Goal: Complete application form: Complete application form

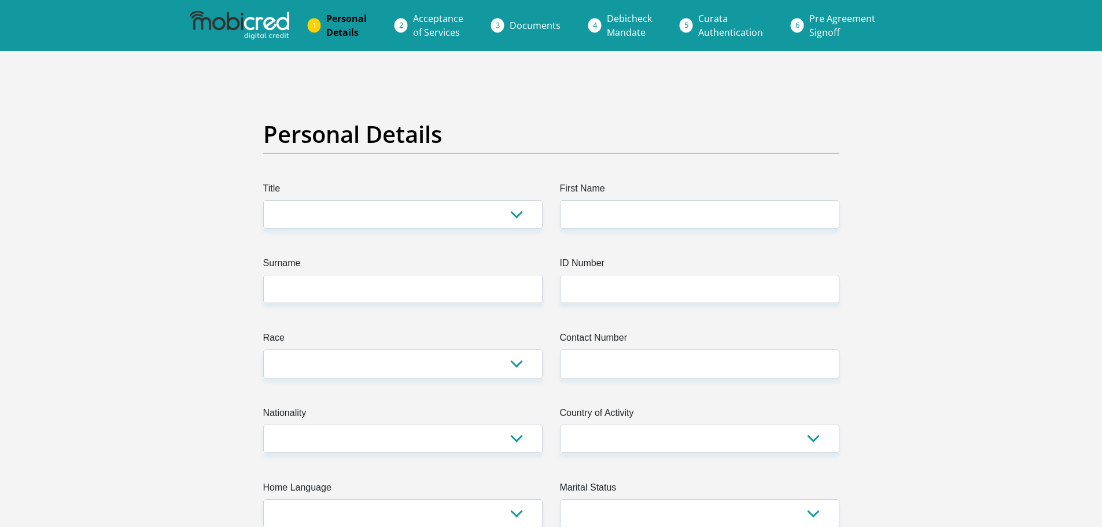
click at [245, 22] on img at bounding box center [239, 25] width 99 height 29
click at [204, 17] on img at bounding box center [239, 25] width 99 height 29
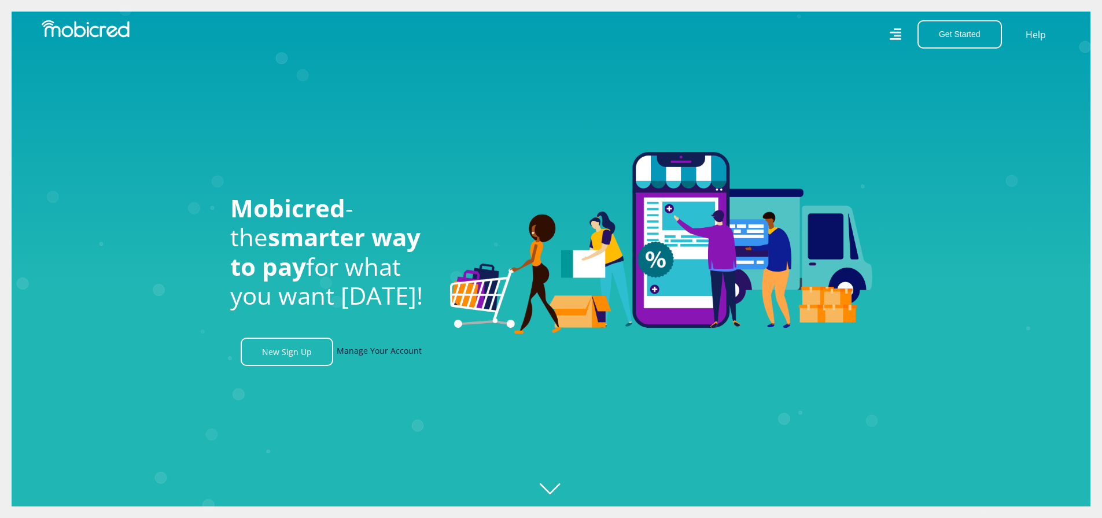
click at [395, 358] on link "Manage Your Account" at bounding box center [379, 352] width 85 height 28
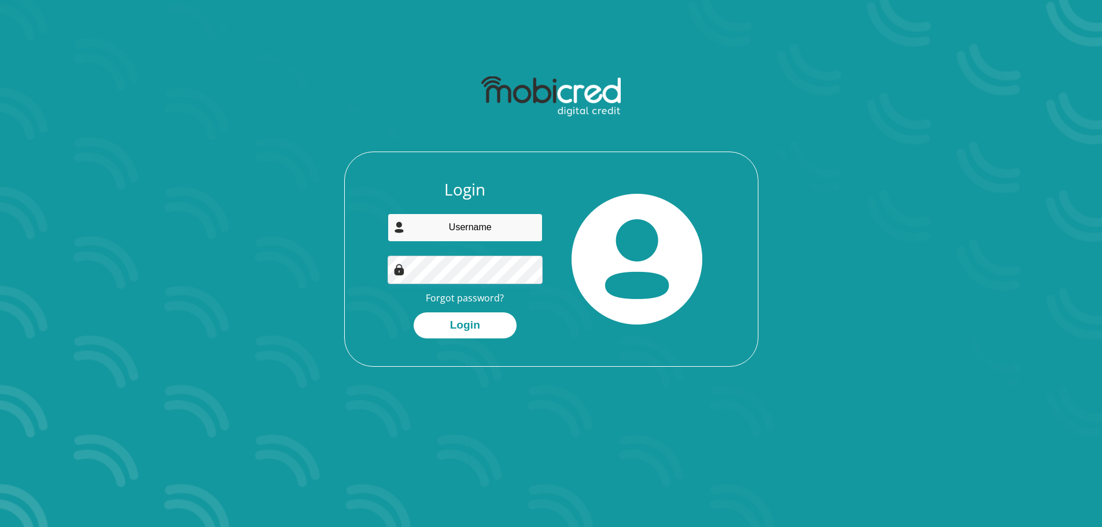
click at [505, 232] on input "email" at bounding box center [464, 227] width 155 height 28
type input "[EMAIL_ADDRESS][DOMAIN_NAME]"
click at [468, 298] on link "Forgot password?" at bounding box center [465, 297] width 78 height 13
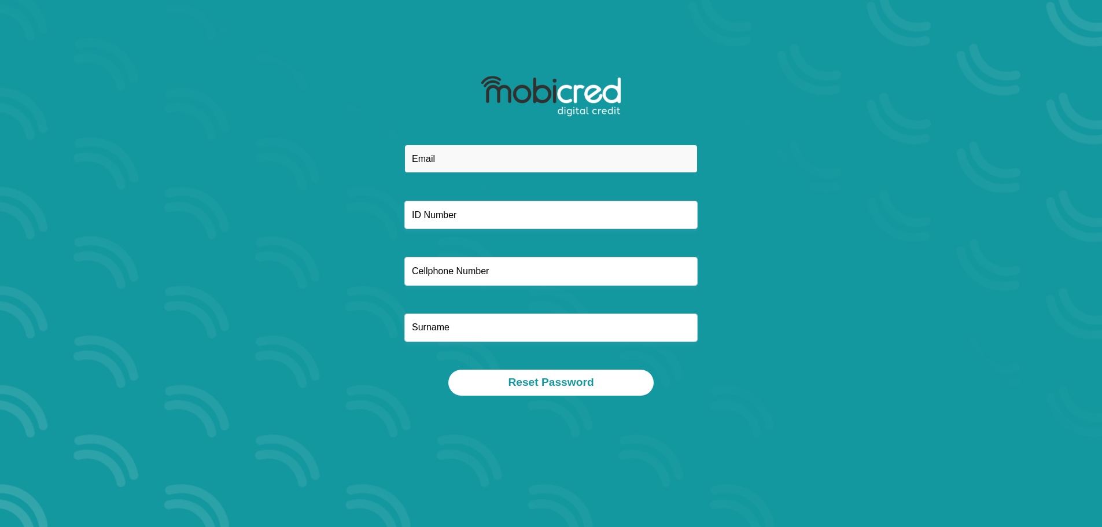
click at [463, 164] on input "email" at bounding box center [550, 159] width 293 height 28
type input "[EMAIL_ADDRESS][DOMAIN_NAME]"
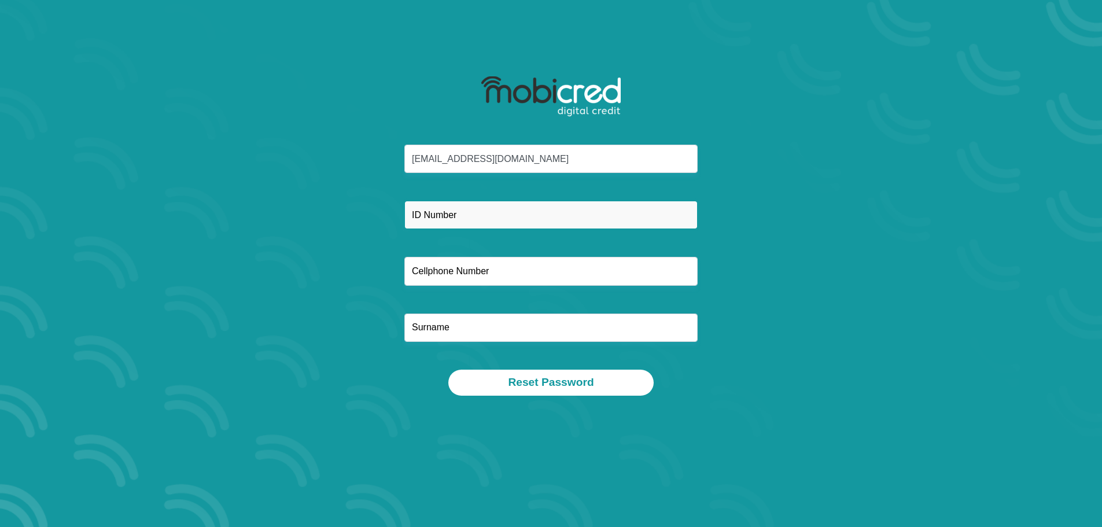
click at [451, 219] on input "text" at bounding box center [550, 215] width 293 height 28
type input "8105215090084"
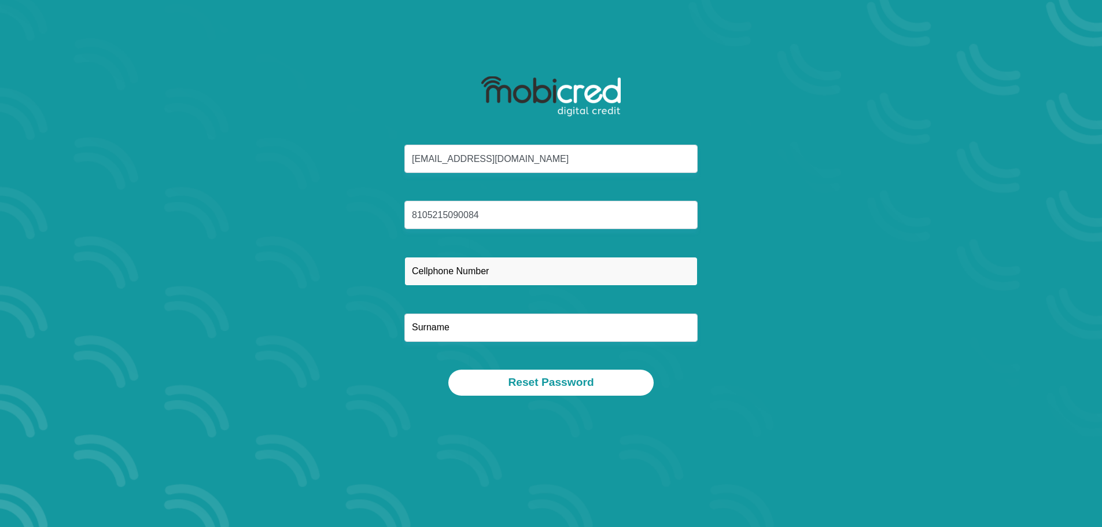
click at [467, 272] on input "text" at bounding box center [550, 271] width 293 height 28
type input "0609627800"
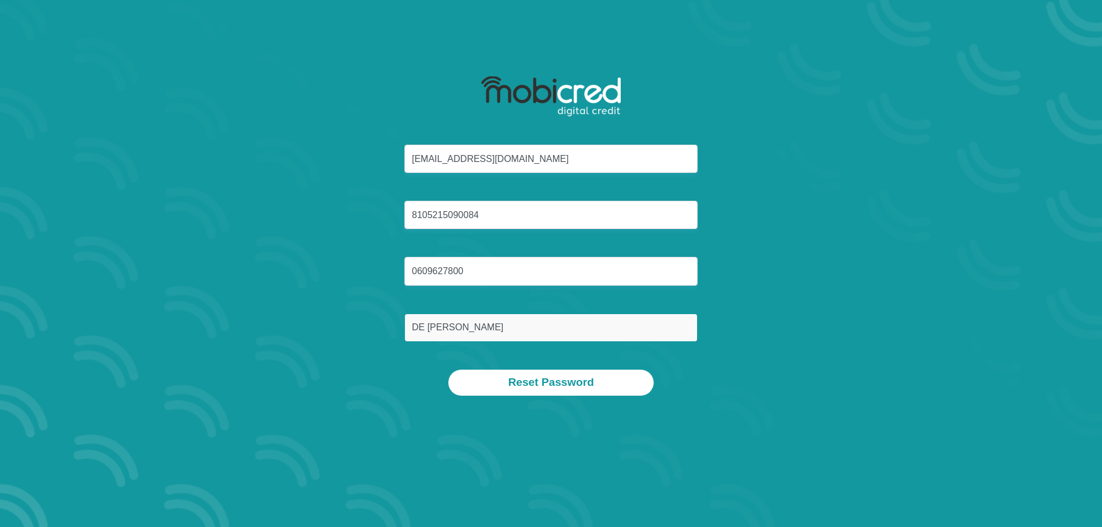
click at [475, 330] on input "DE Villiers" at bounding box center [550, 327] width 293 height 28
type input "D"
type input "DE Villiers"
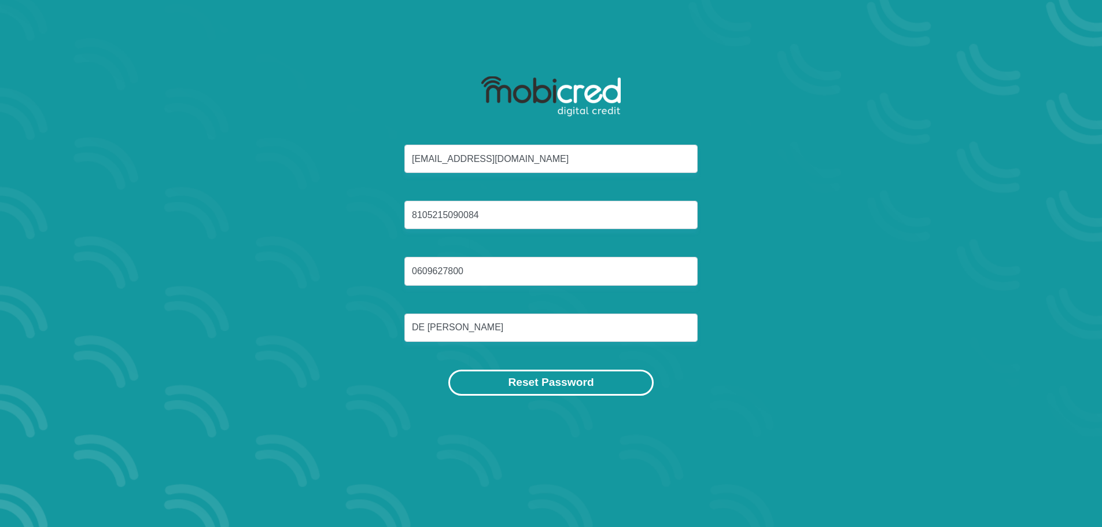
click at [530, 379] on button "Reset Password" at bounding box center [550, 383] width 205 height 26
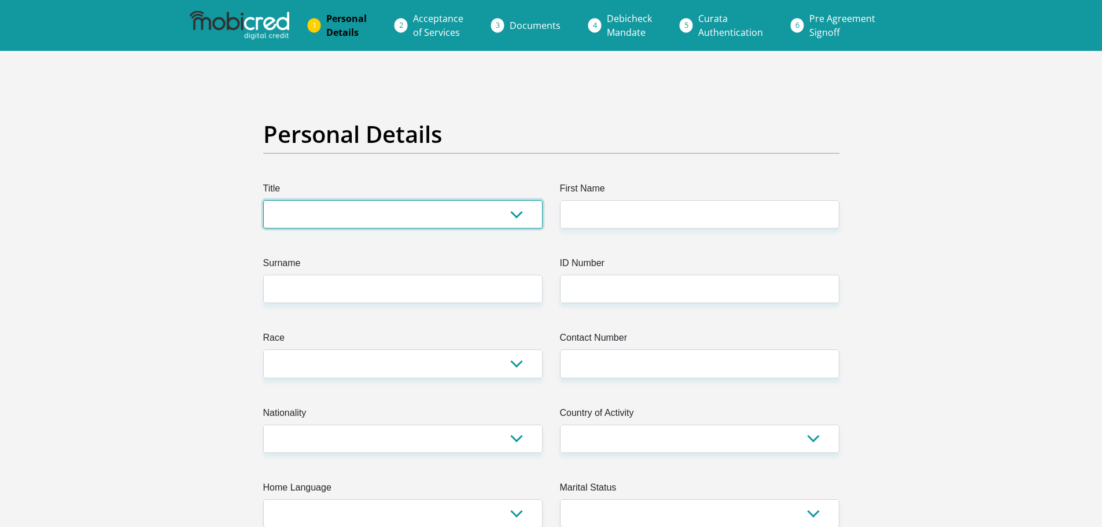
click at [398, 208] on select "Mr Ms Mrs Dr [PERSON_NAME]" at bounding box center [402, 214] width 279 height 28
select select "Mr"
click at [263, 200] on select "Mr Ms Mrs Dr [PERSON_NAME]" at bounding box center [402, 214] width 279 height 28
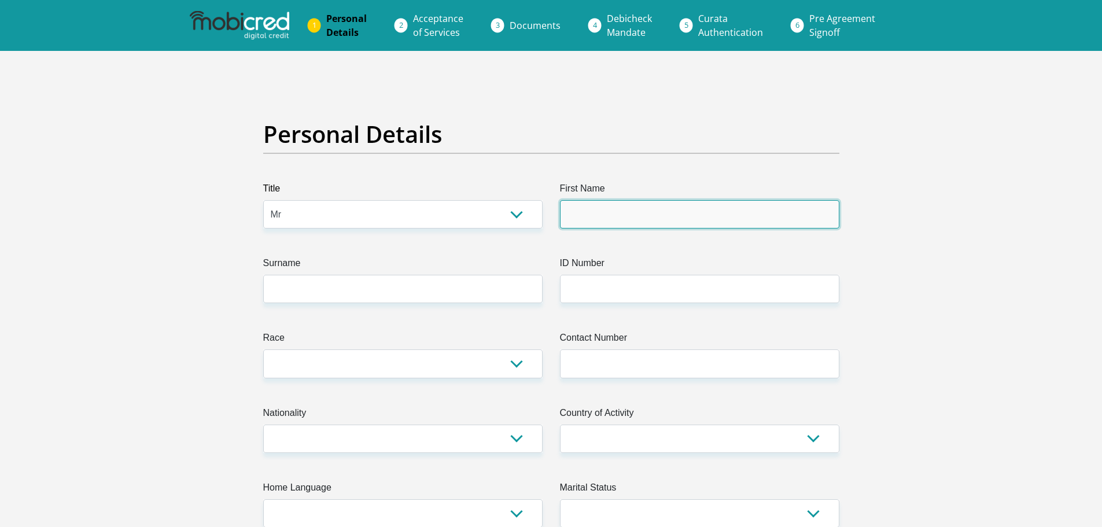
click at [638, 212] on input "First Name" at bounding box center [699, 214] width 279 height 28
type input "[PERSON_NAME]"
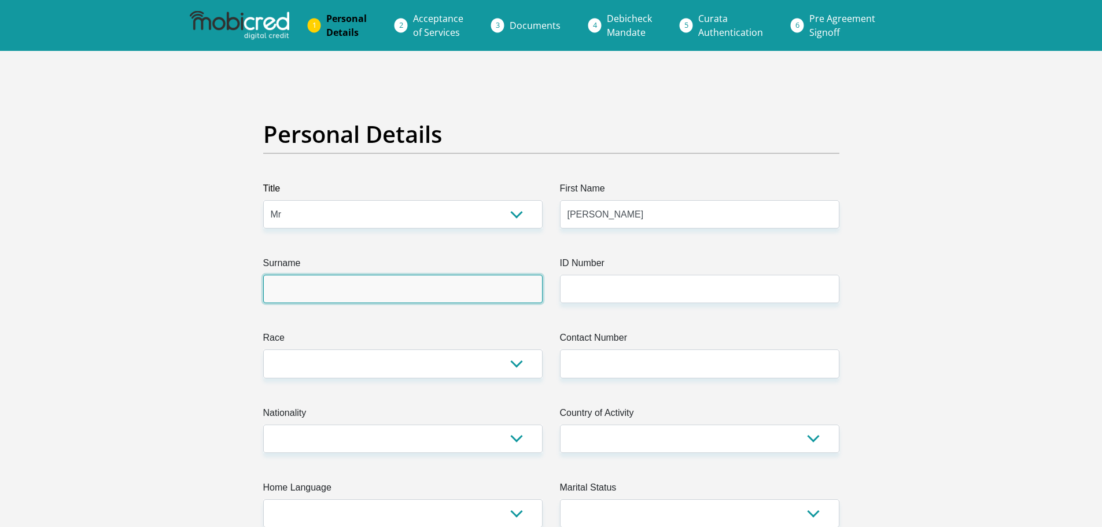
type input "[PERSON_NAME]"
type input "0609627800"
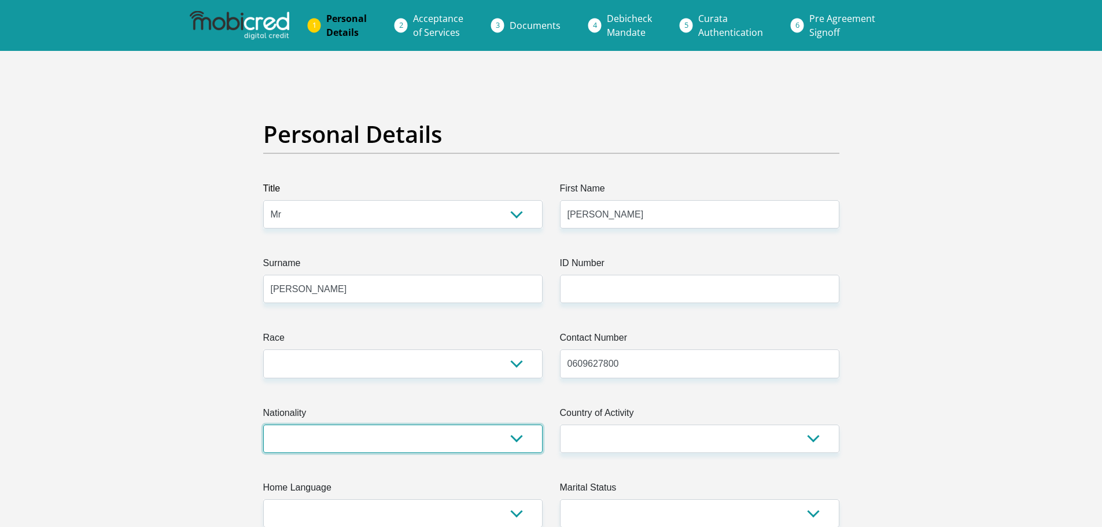
select select "ZAF"
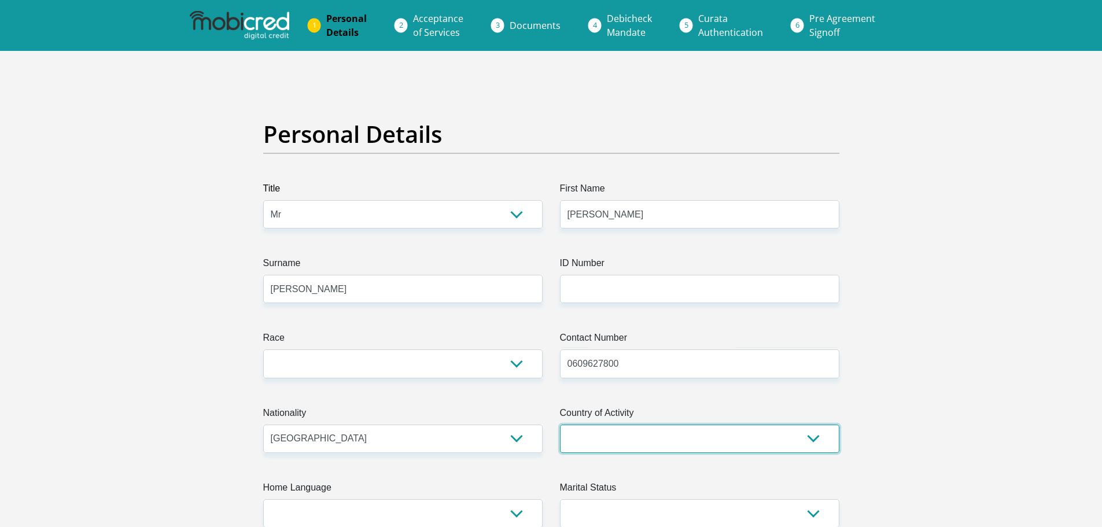
select select "ZAF"
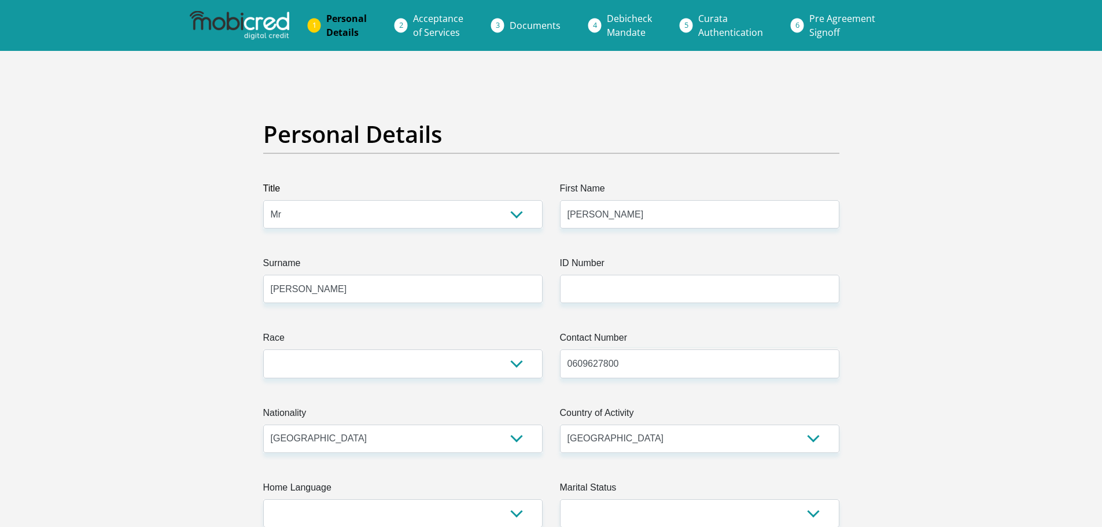
type input "[STREET_ADDRESS][GEOGRAPHIC_DATA] estate"
type input "[PERSON_NAME]"
type input "6529"
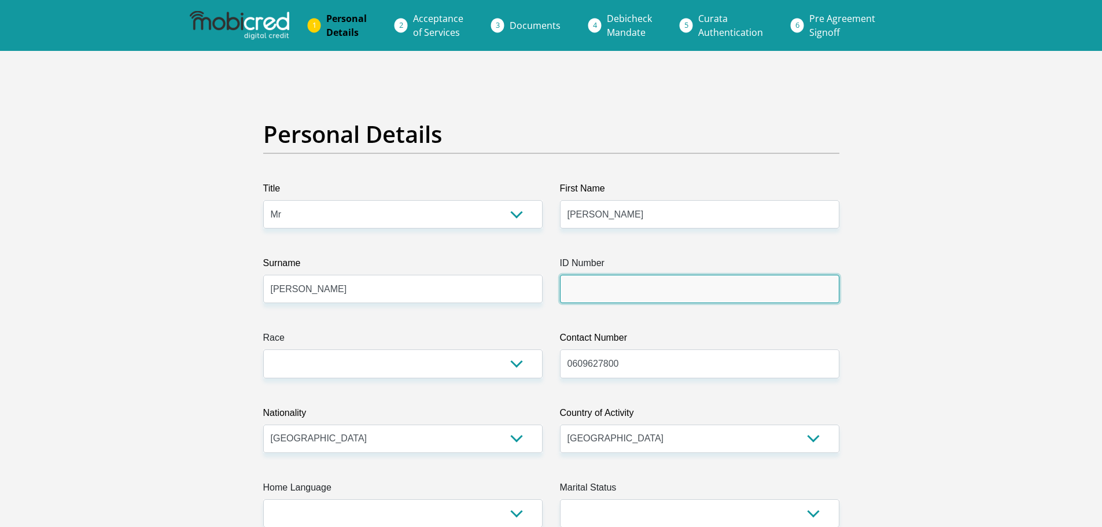
click at [628, 289] on input "ID Number" at bounding box center [699, 289] width 279 height 28
type input "8105215090084"
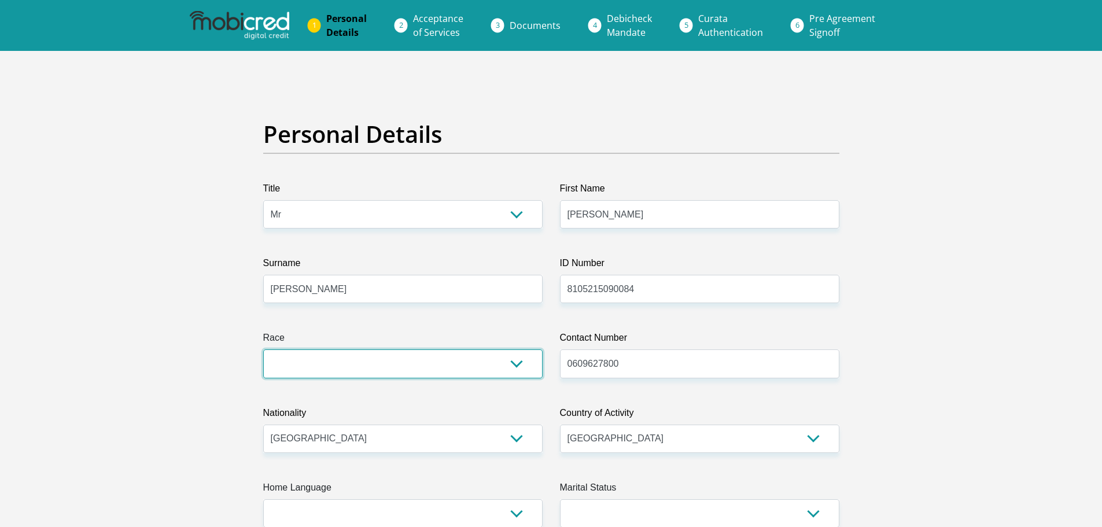
click at [482, 362] on select "Black Coloured Indian White Other" at bounding box center [402, 363] width 279 height 28
select select "4"
click at [263, 349] on select "Black Coloured Indian White Other" at bounding box center [402, 363] width 279 height 28
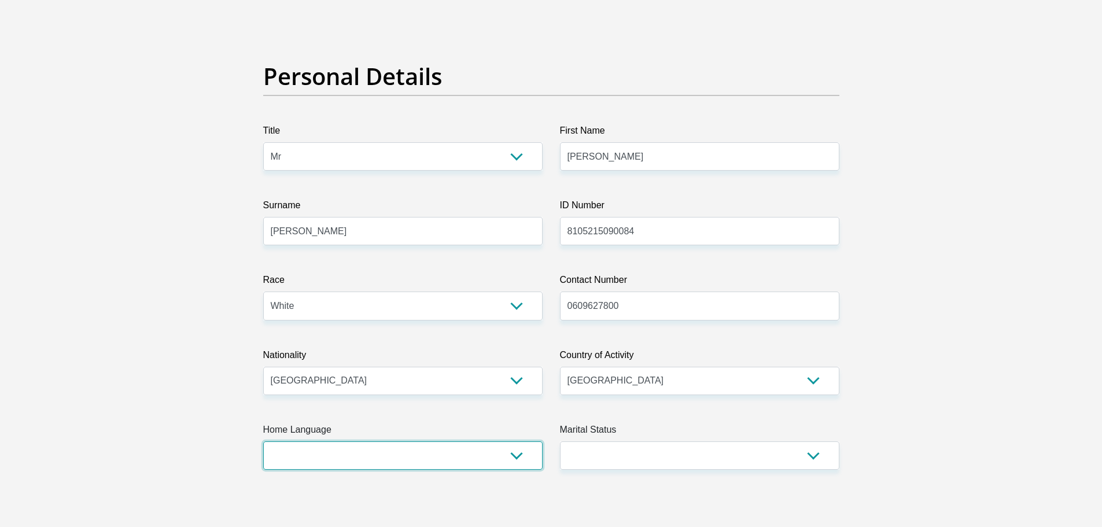
click at [513, 464] on select "Afrikaans English Sepedi South Ndebele Southern Sotho Swati Tsonga Tswana Venda…" at bounding box center [402, 455] width 279 height 28
select select "afr"
click at [263, 441] on select "Afrikaans English Sepedi South Ndebele Southern Sotho Swati Tsonga Tswana Venda…" at bounding box center [402, 455] width 279 height 28
click at [611, 455] on select "Married ANC Single Divorced Widowed Married COP or Customary Law" at bounding box center [699, 455] width 279 height 28
select select "1"
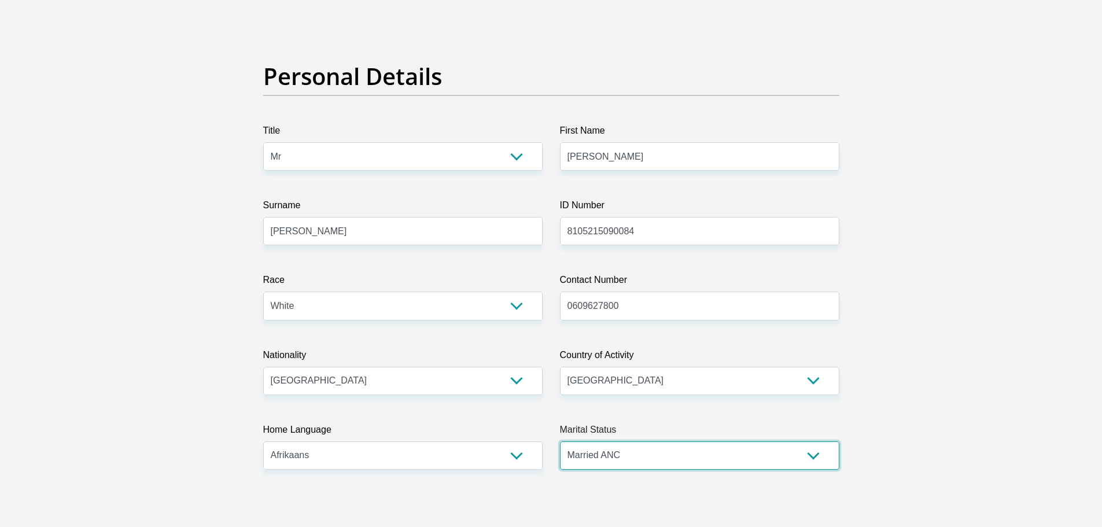
click at [560, 441] on select "Married ANC Single Divorced Widowed Married COP or Customary Law" at bounding box center [699, 455] width 279 height 28
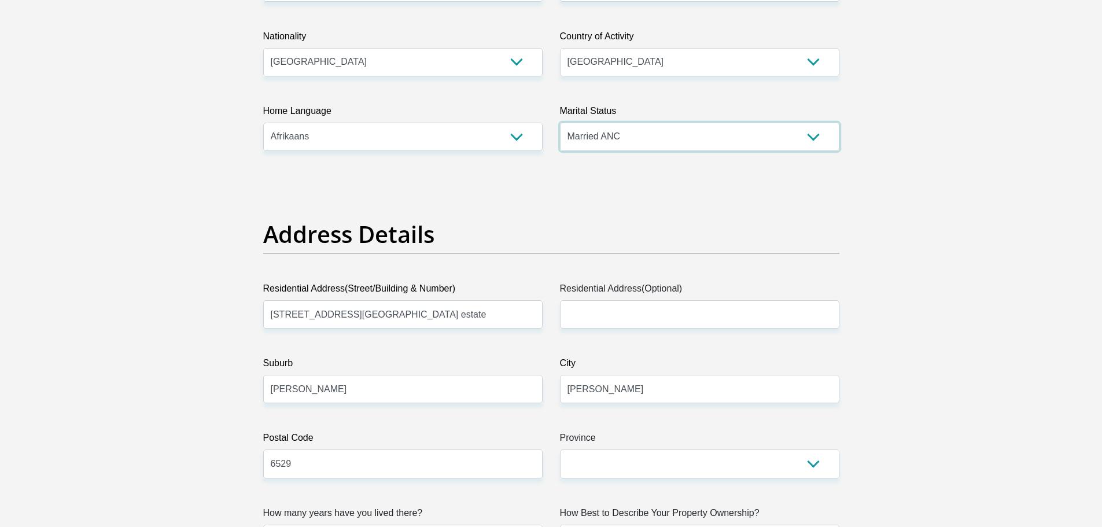
scroll to position [405, 0]
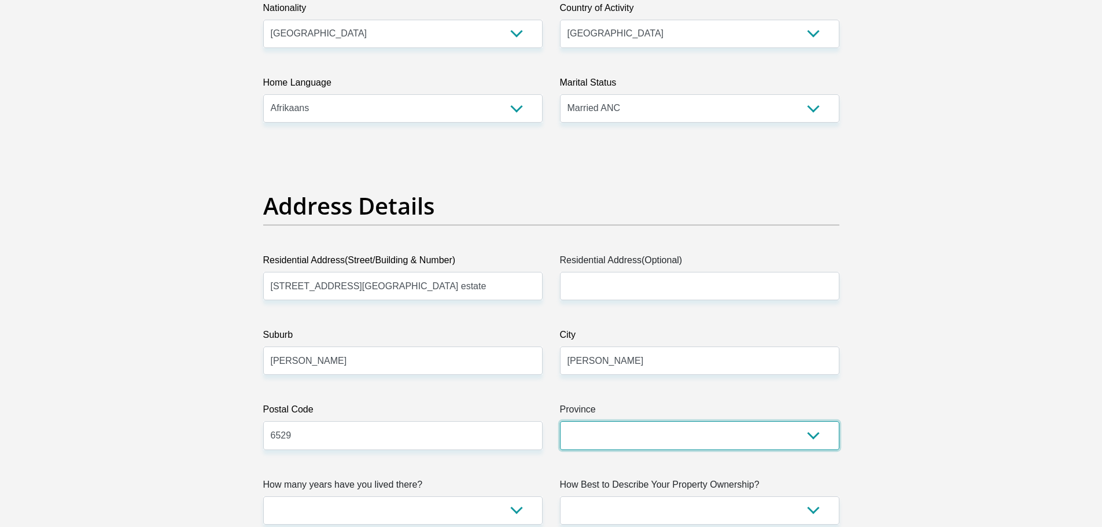
click at [615, 431] on select "Eastern Cape Free State [GEOGRAPHIC_DATA] [GEOGRAPHIC_DATA][DATE] [GEOGRAPHIC_D…" at bounding box center [699, 435] width 279 height 28
select select "Western Cape"
click at [560, 421] on select "Eastern Cape Free State [GEOGRAPHIC_DATA] [GEOGRAPHIC_DATA][DATE] [GEOGRAPHIC_D…" at bounding box center [699, 435] width 279 height 28
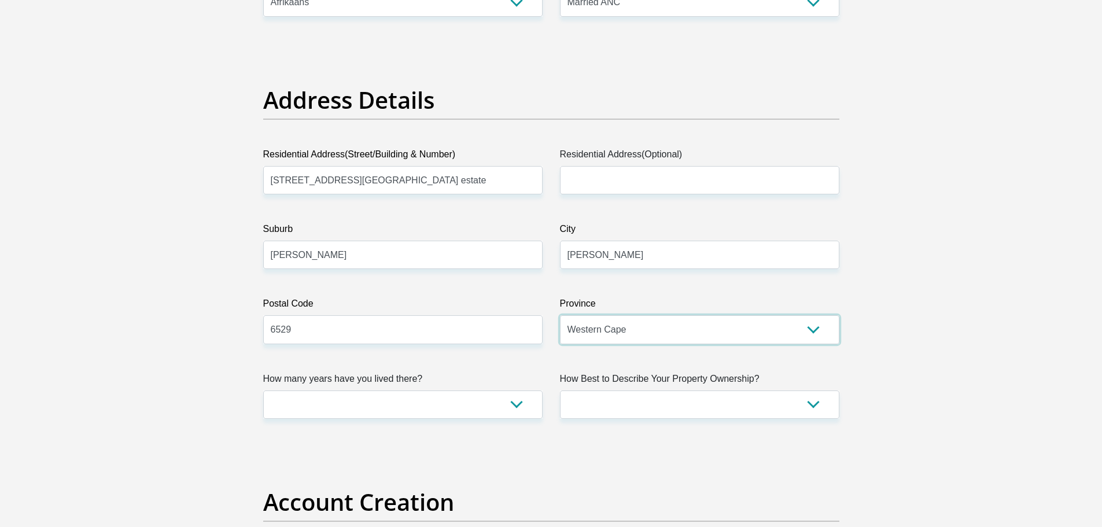
scroll to position [520, 0]
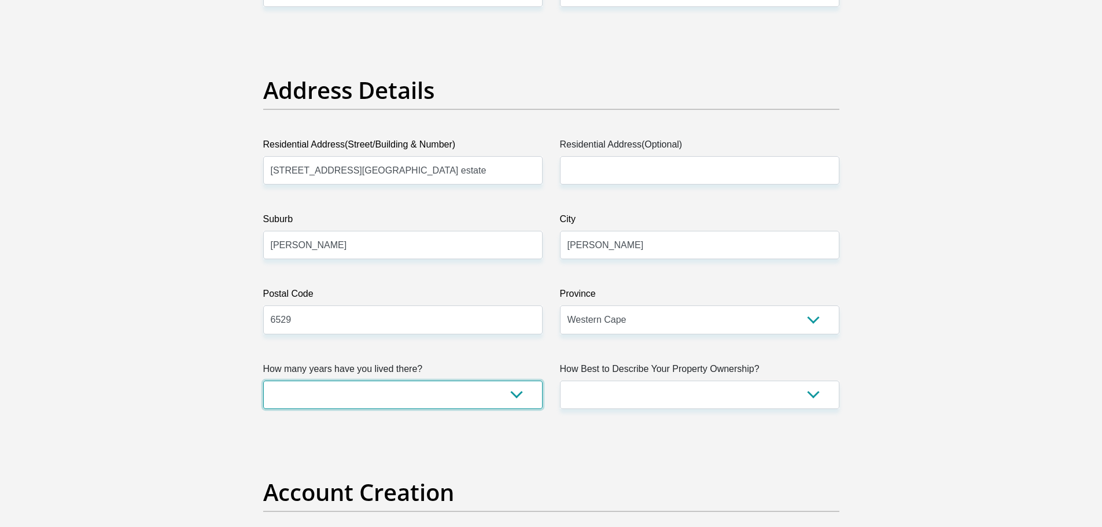
click at [482, 397] on select "less than 1 year 1-3 years 3-5 years 5+ years" at bounding box center [402, 395] width 279 height 28
select select "4"
click at [263, 381] on select "less than 1 year 1-3 years 3-5 years 5+ years" at bounding box center [402, 395] width 279 height 28
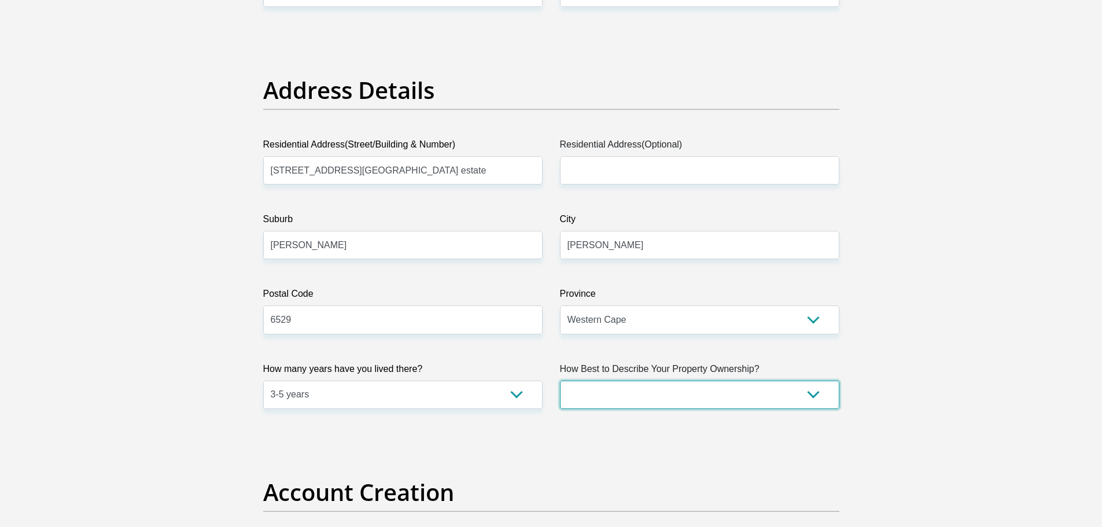
click at [600, 398] on select "Owned Rented Family Owned Company Dwelling" at bounding box center [699, 395] width 279 height 28
select select "Owned"
click at [560, 381] on select "Owned Rented Family Owned Company Dwelling" at bounding box center [699, 395] width 279 height 28
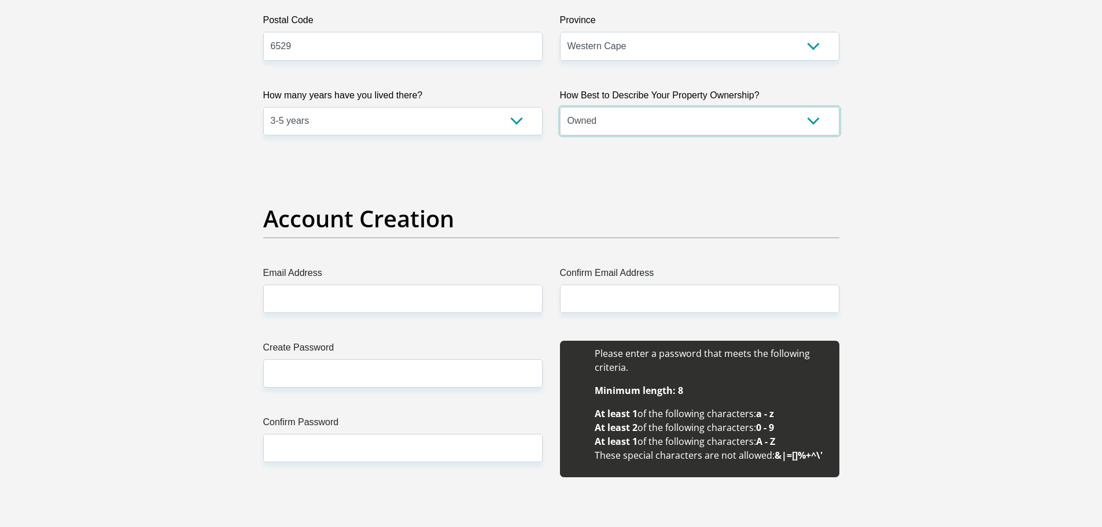
scroll to position [810, 0]
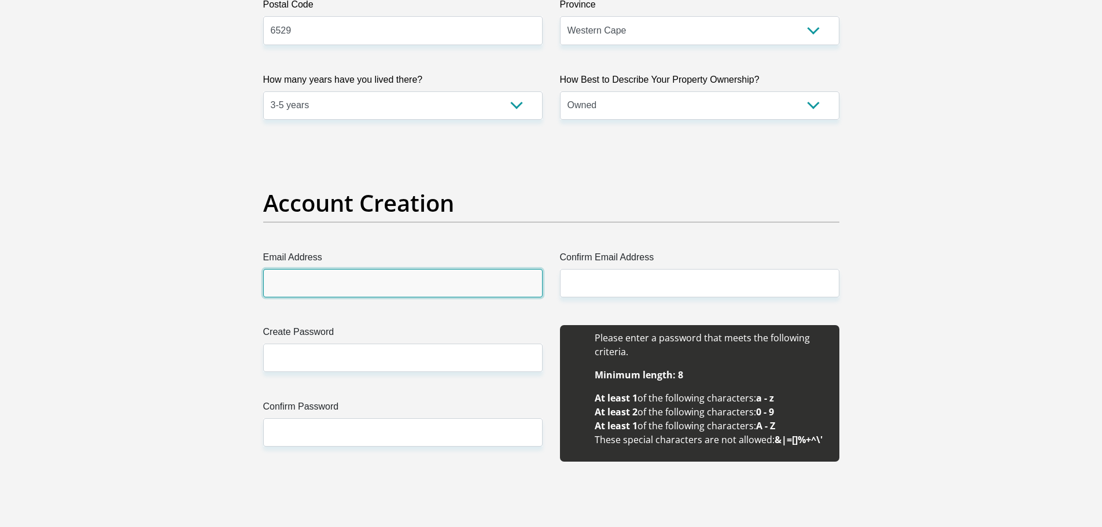
click at [418, 287] on input "Email Address" at bounding box center [402, 283] width 279 height 28
type input "[EMAIL_ADDRESS][DOMAIN_NAME]"
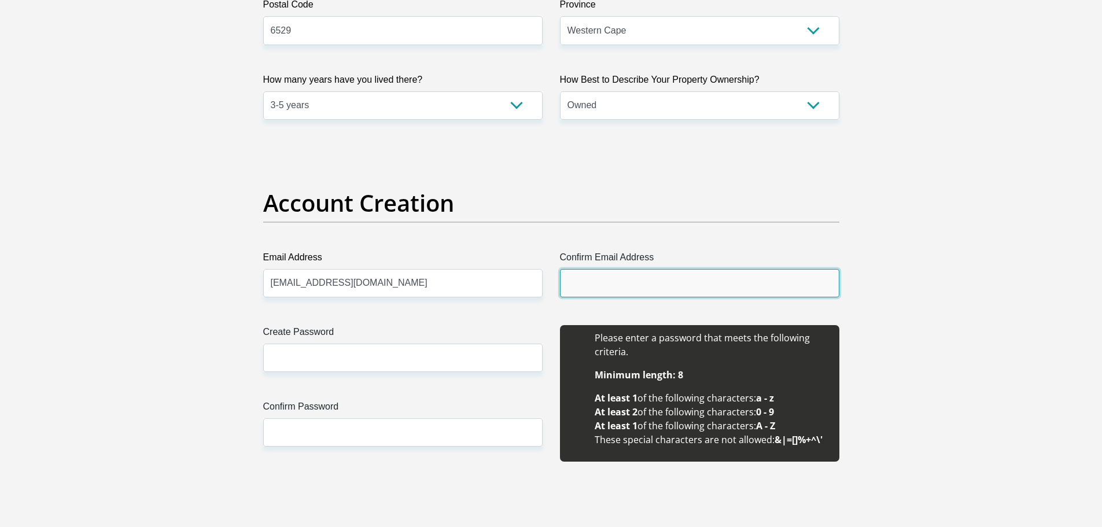
click at [586, 283] on input "Confirm Email Address" at bounding box center [699, 283] width 279 height 28
type input "[EMAIL_ADDRESS][DOMAIN_NAME]"
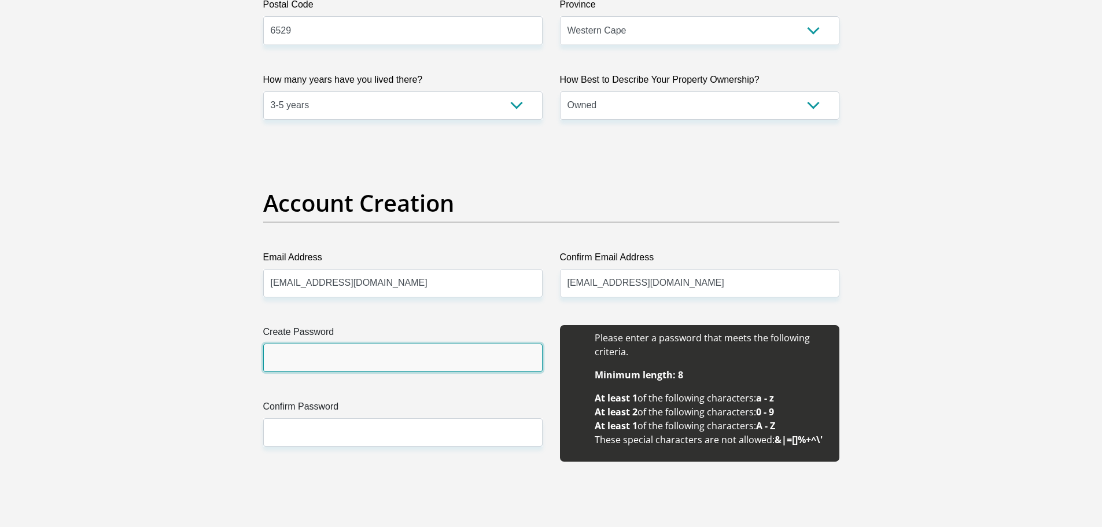
click at [361, 361] on input "Create Password" at bounding box center [402, 357] width 279 height 28
type input "Kaaskop2105!"
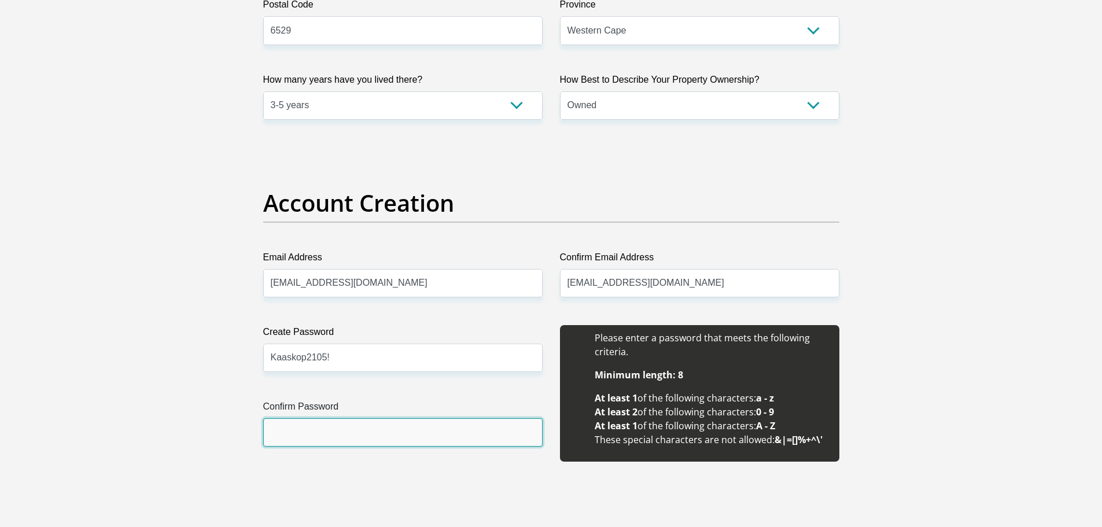
click at [343, 429] on input "Confirm Password" at bounding box center [402, 432] width 279 height 28
type input "Kaaskop2105!"
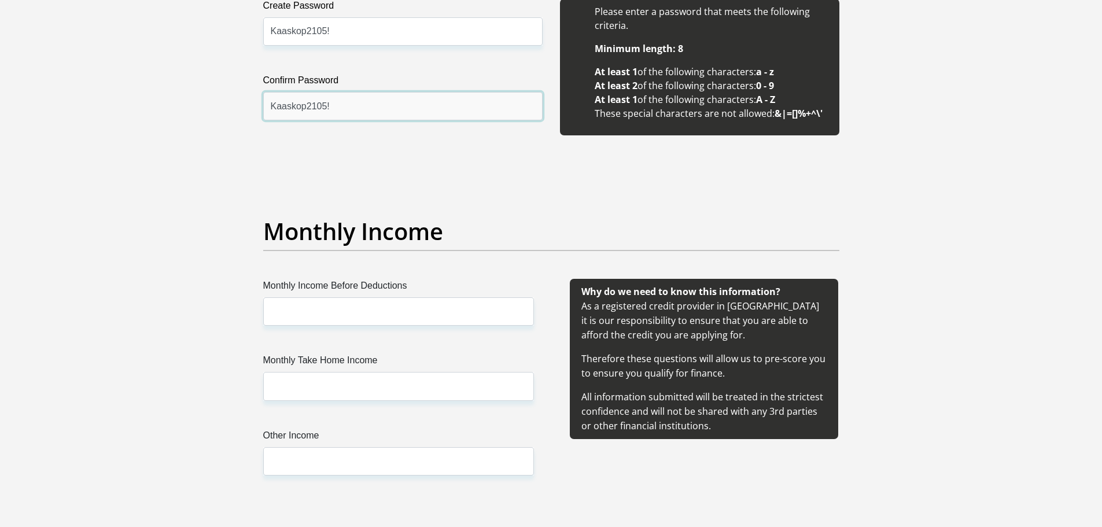
scroll to position [1157, 0]
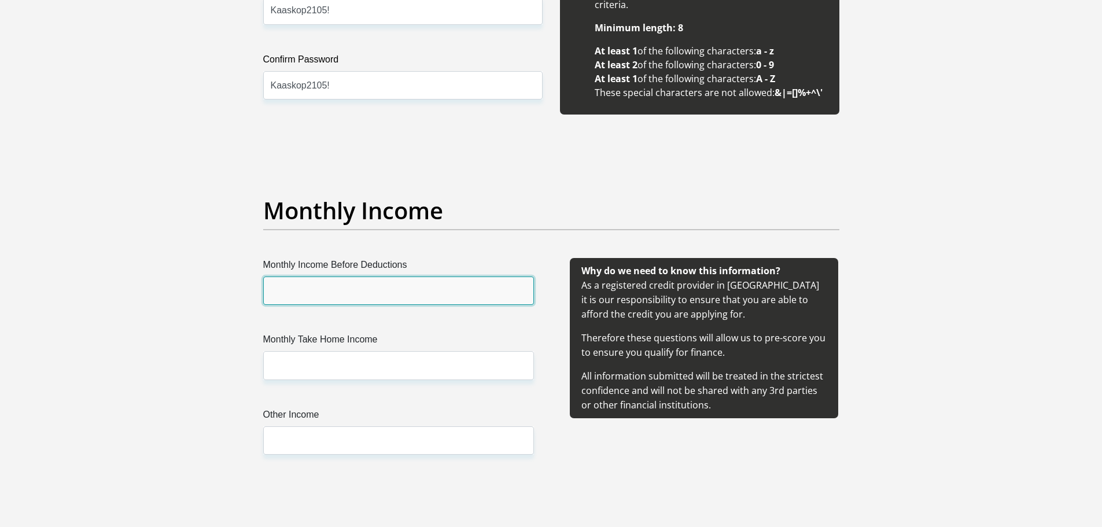
click at [330, 289] on input "Monthly Income Before Deductions" at bounding box center [398, 290] width 271 height 28
type input "45084"
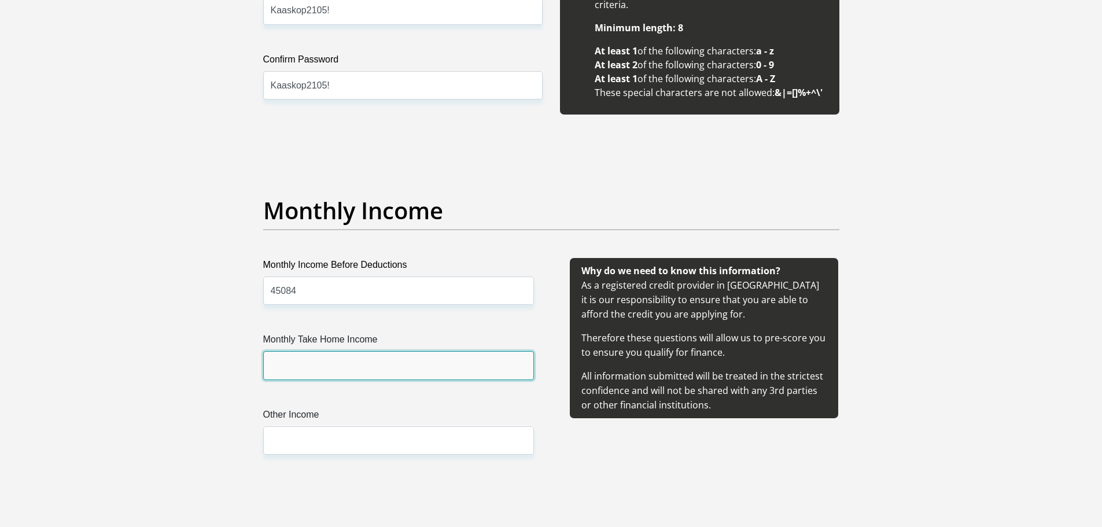
click at [315, 368] on input "Monthly Take Home Income" at bounding box center [398, 365] width 271 height 28
type input "27213.61"
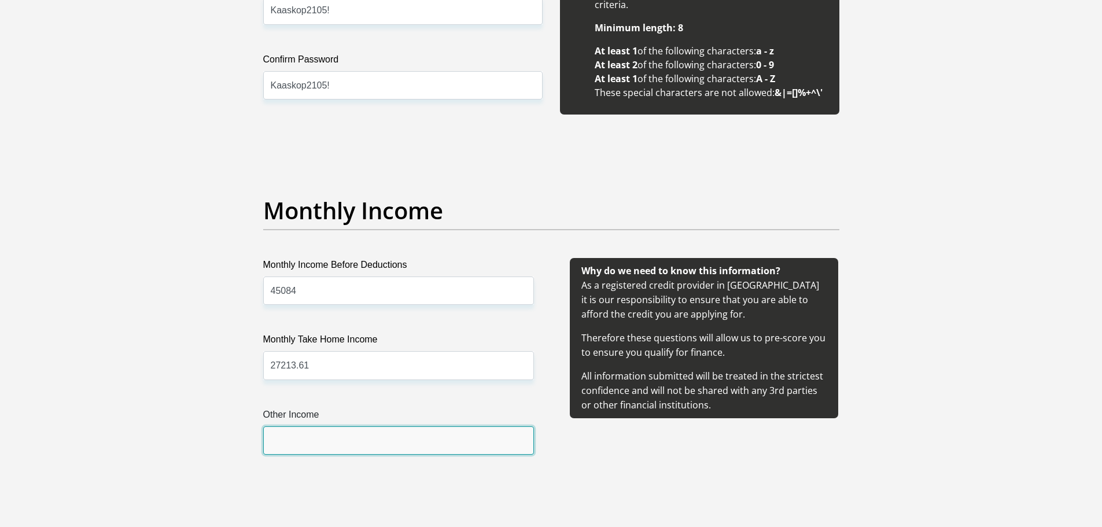
click at [316, 433] on input "Other Income" at bounding box center [398, 440] width 271 height 28
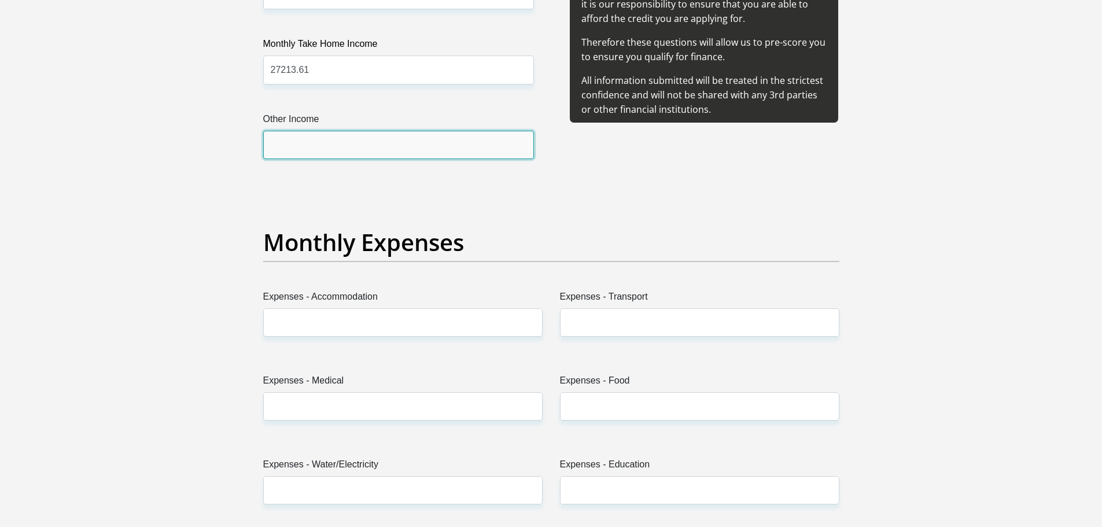
scroll to position [1504, 0]
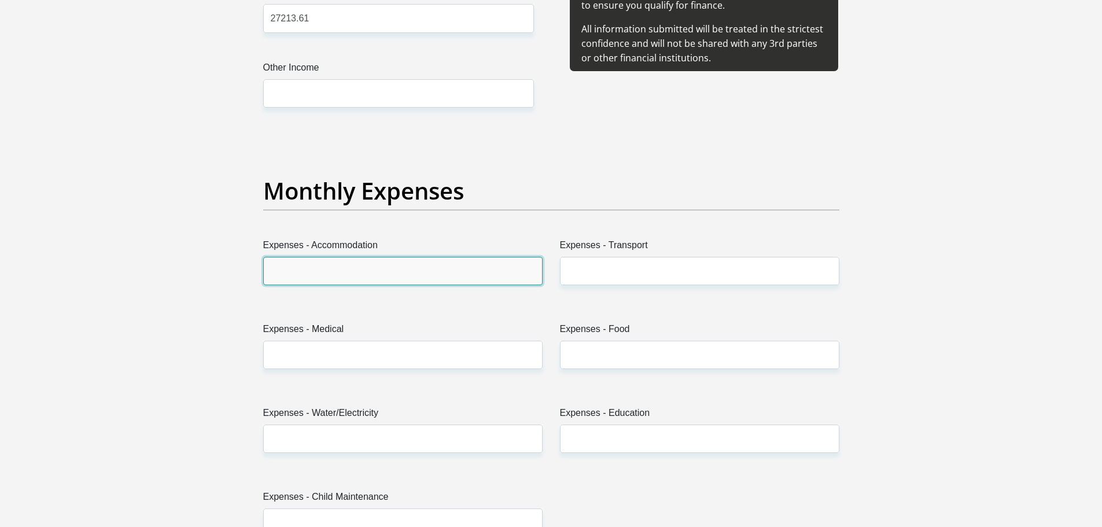
click at [379, 278] on input "Expenses - Accommodation" at bounding box center [402, 271] width 279 height 28
type input "2000"
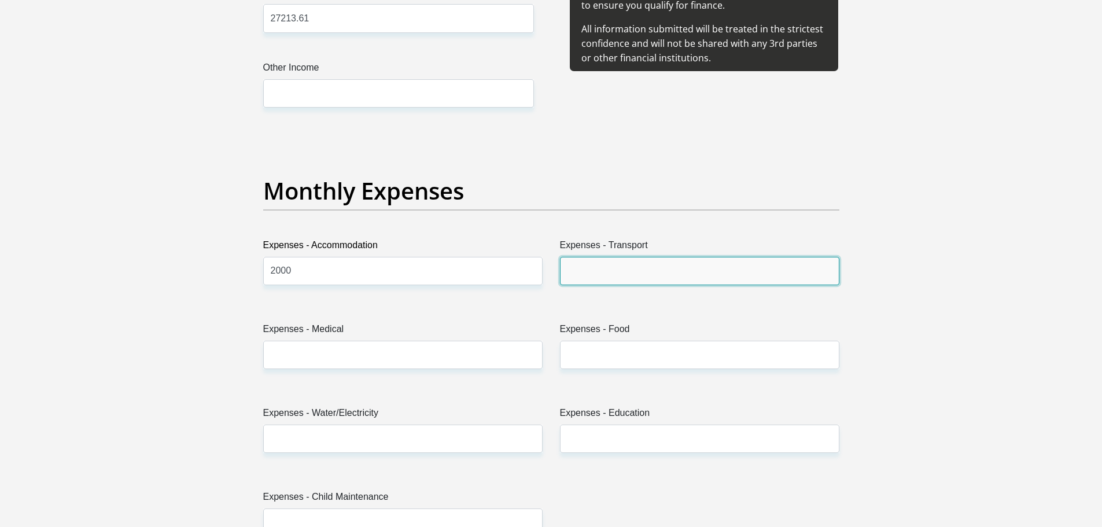
click at [586, 278] on input "Expenses - Transport" at bounding box center [699, 271] width 279 height 28
type input "800"
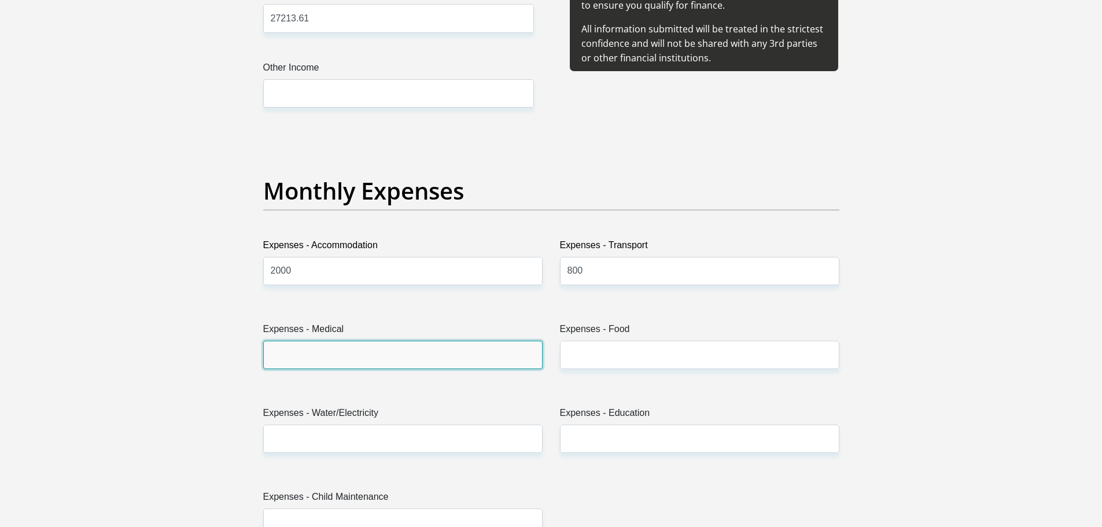
click at [441, 352] on input "Expenses - Medical" at bounding box center [402, 355] width 279 height 28
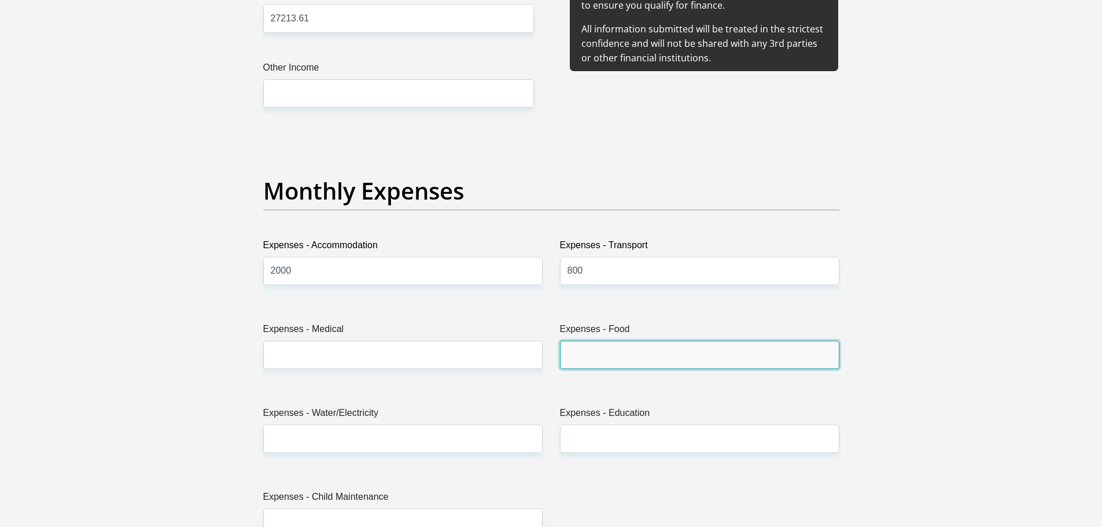
click at [597, 356] on input "Expenses - Food" at bounding box center [699, 355] width 279 height 28
type input "2500"
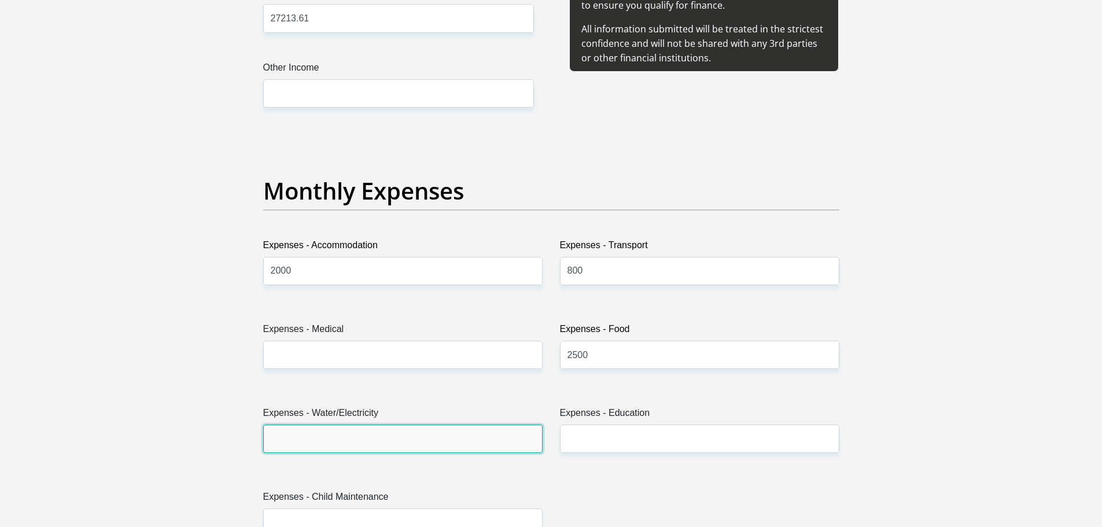
click at [416, 441] on input "Expenses - Water/Electricity" at bounding box center [402, 438] width 279 height 28
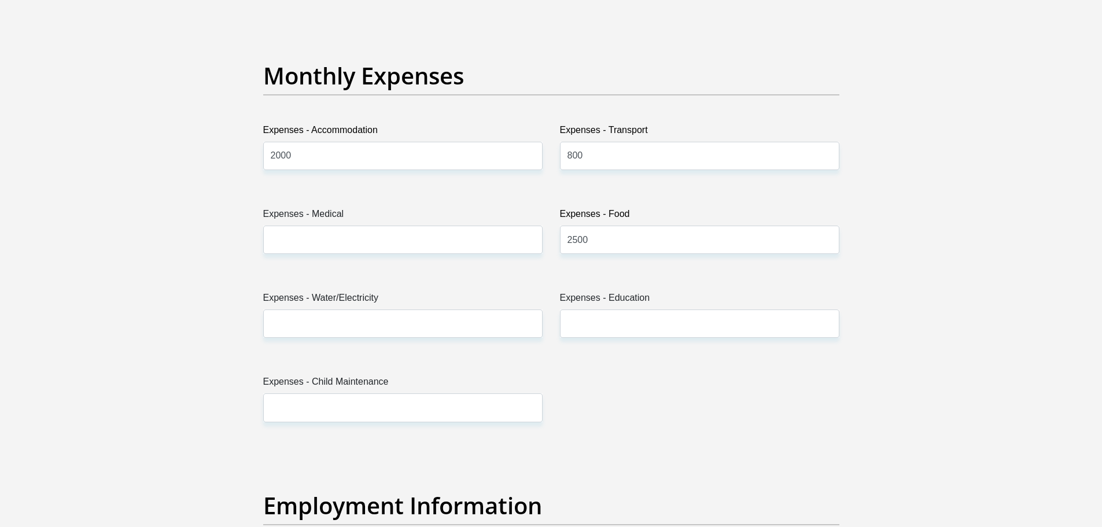
scroll to position [1619, 0]
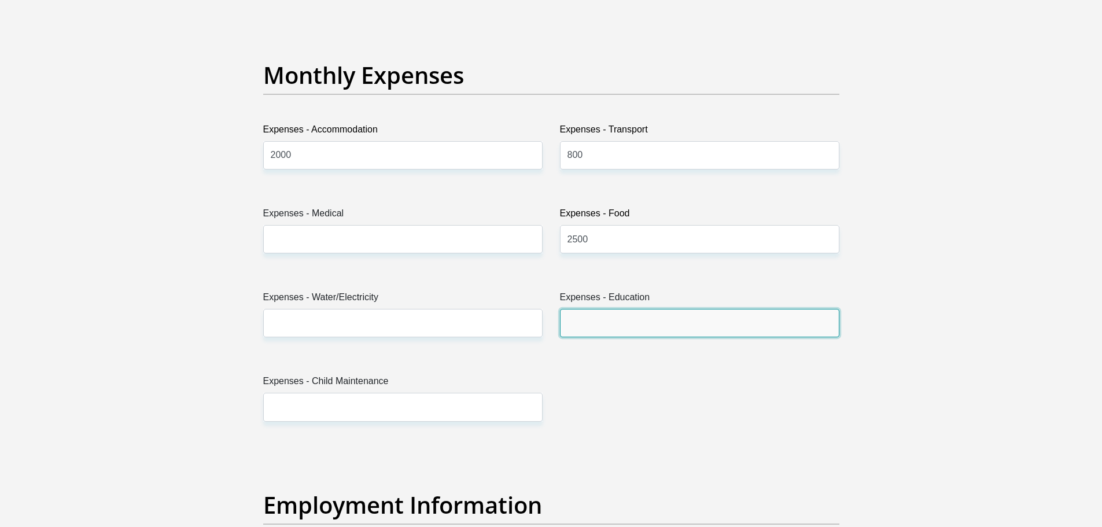
click at [630, 323] on input "Expenses - Education" at bounding box center [699, 323] width 279 height 28
type input "2160"
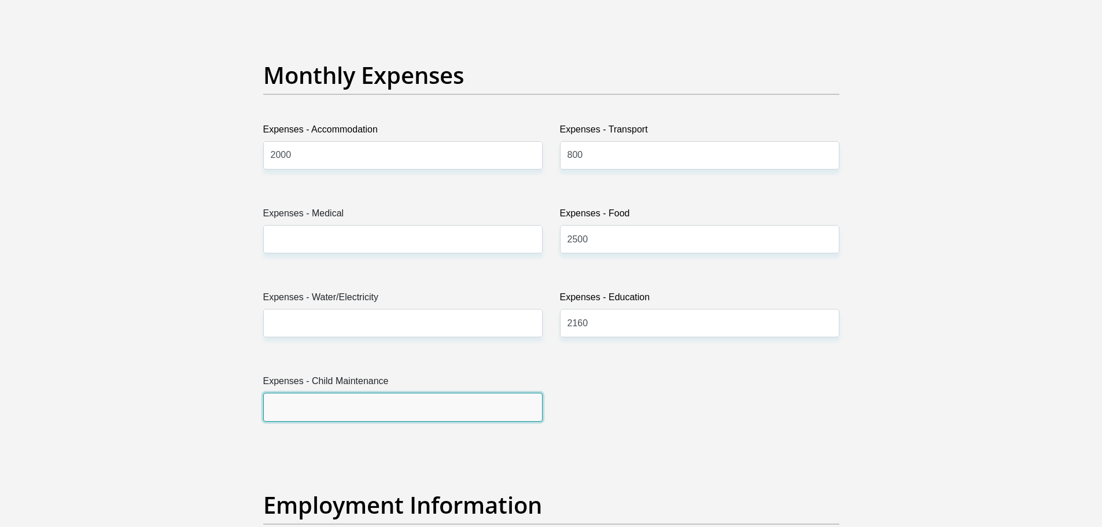
click at [362, 394] on input "Expenses - Child Maintenance" at bounding box center [402, 407] width 279 height 28
type input "2000"
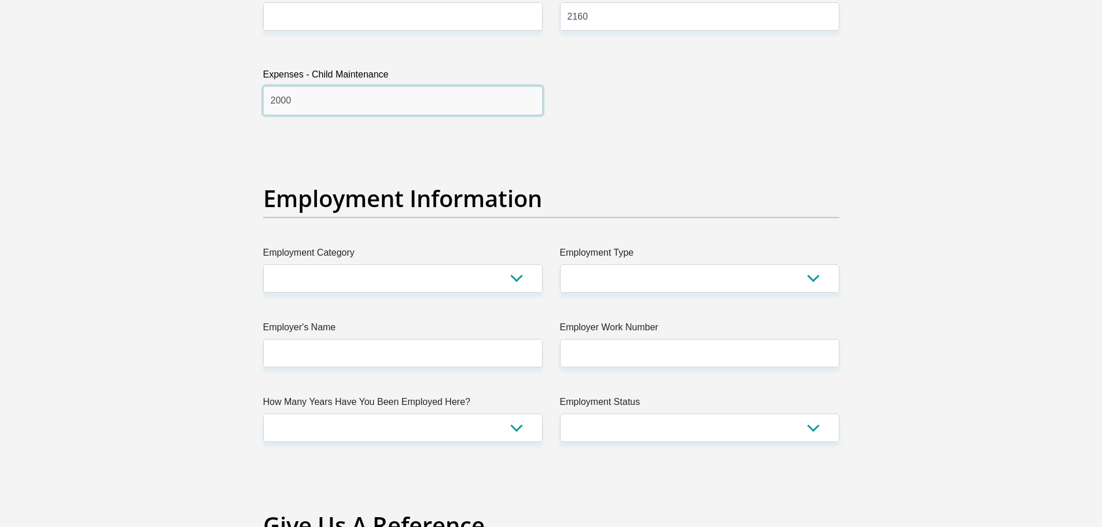
scroll to position [1966, 0]
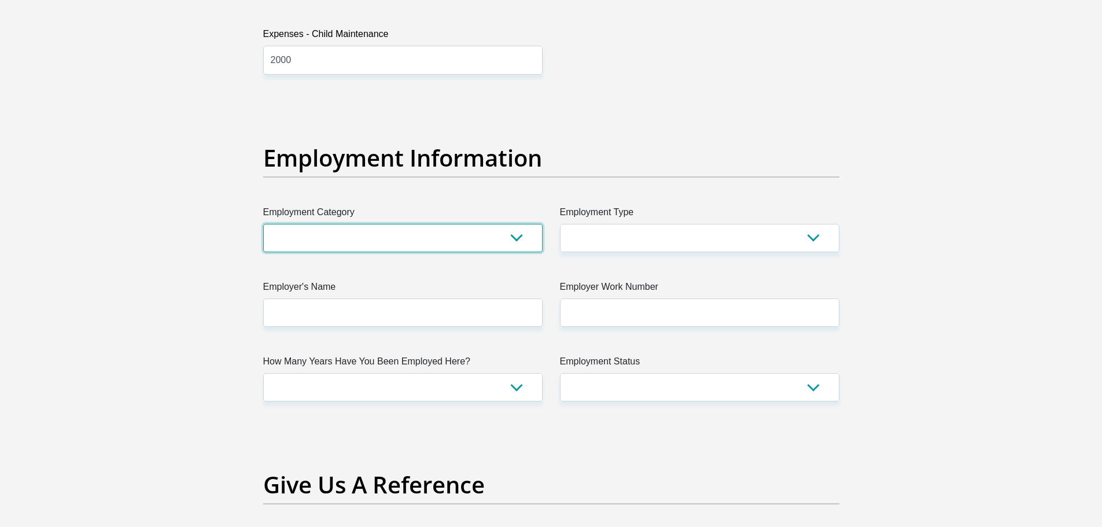
click at [347, 235] on select "AGRICULTURE ALCOHOL & TOBACCO CONSTRUCTION MATERIALS METALLURGY EQUIPMENT FOR R…" at bounding box center [402, 238] width 279 height 28
select select "14"
click at [263, 224] on select "AGRICULTURE ALCOHOL & TOBACCO CONSTRUCTION MATERIALS METALLURGY EQUIPMENT FOR R…" at bounding box center [402, 238] width 279 height 28
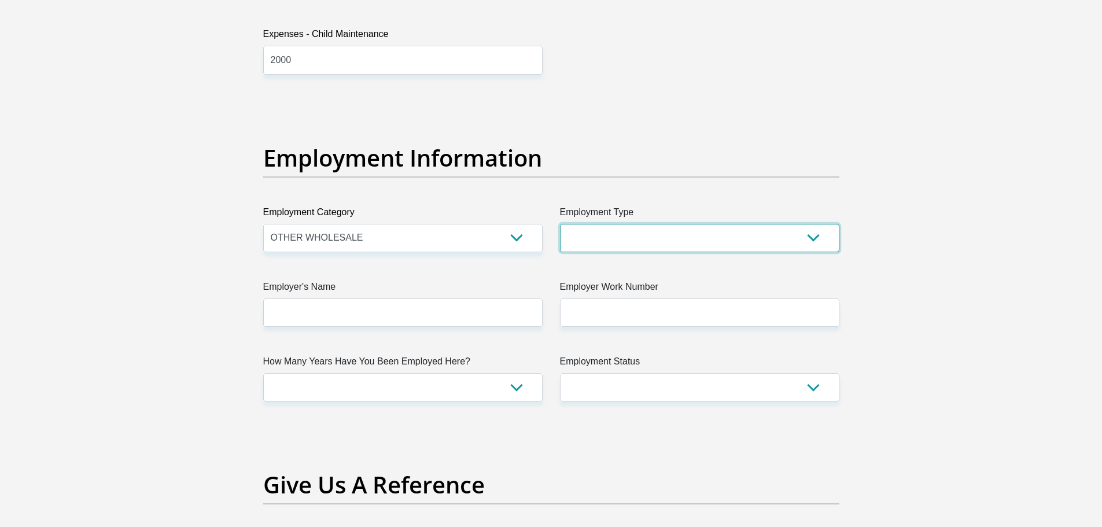
click at [620, 233] on select "College/Lecturer Craft Seller Creative Driver Executive Farmer Forces - Non Com…" at bounding box center [699, 238] width 279 height 28
select select "Manager"
click at [560, 224] on select "College/Lecturer Craft Seller Creative Driver Executive Farmer Forces - Non Com…" at bounding box center [699, 238] width 279 height 28
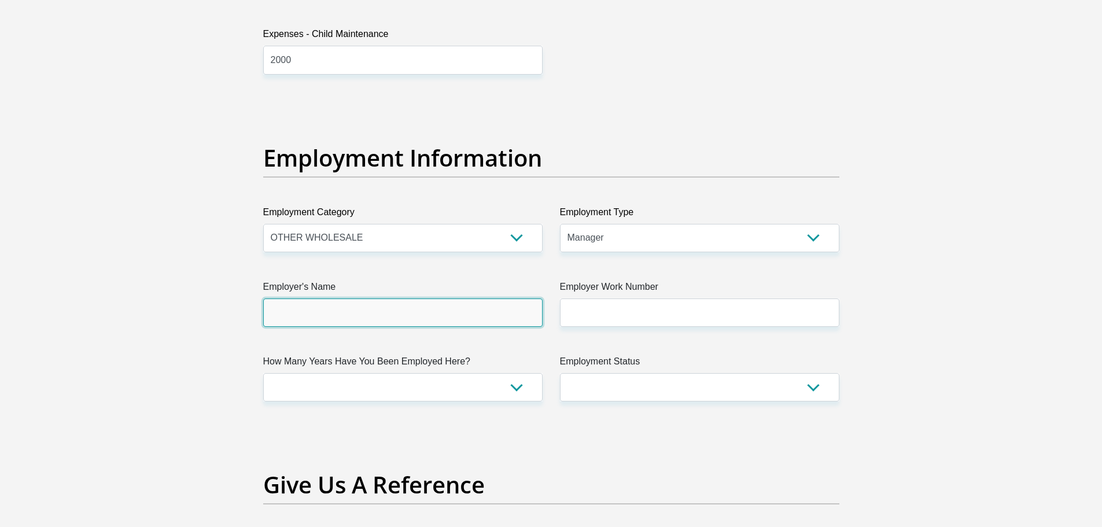
click at [420, 316] on input "Employer's Name" at bounding box center [402, 312] width 279 height 28
type input "PEPKORLOGISTICS"
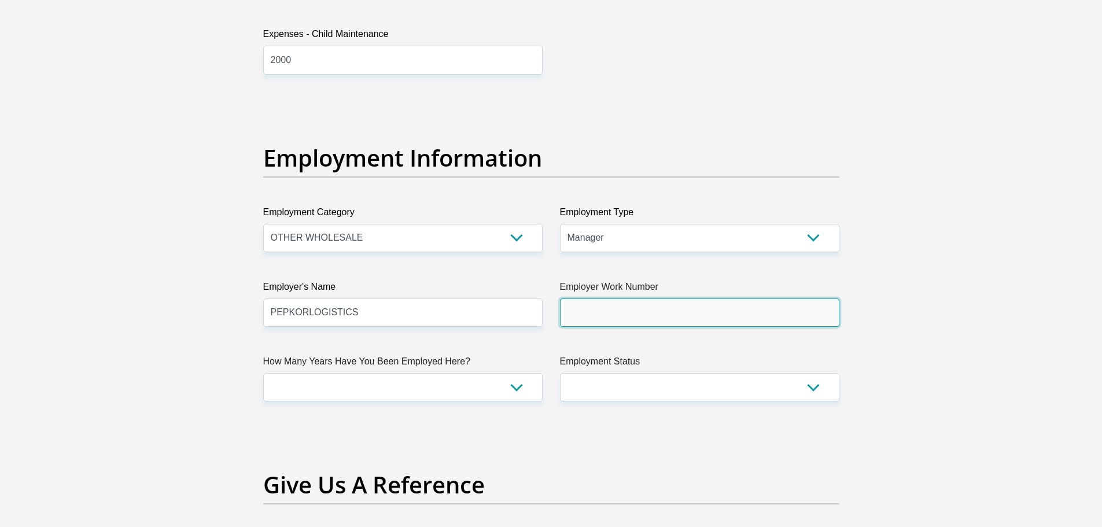
click at [650, 305] on input "Employer Work Number" at bounding box center [699, 312] width 279 height 28
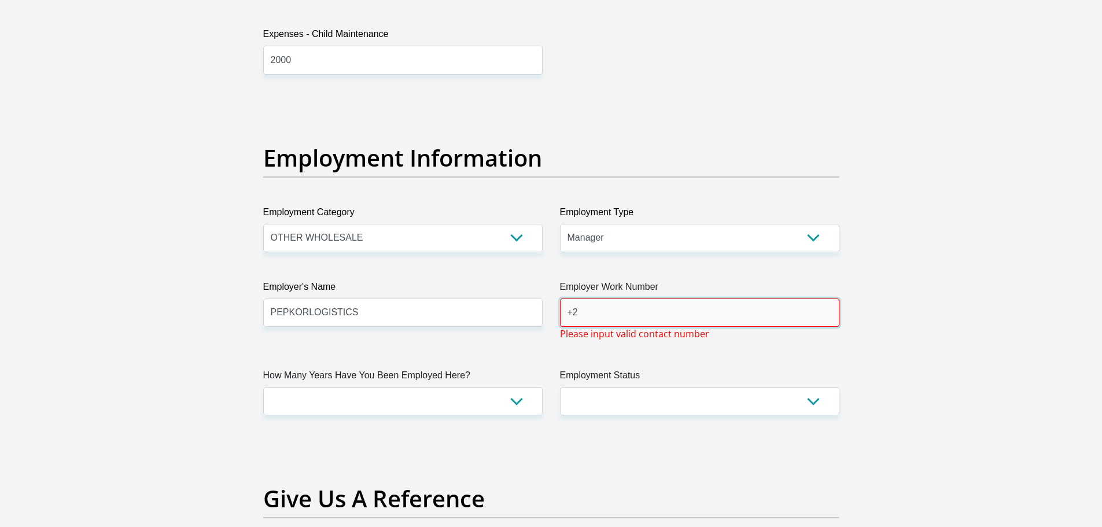
type input "+"
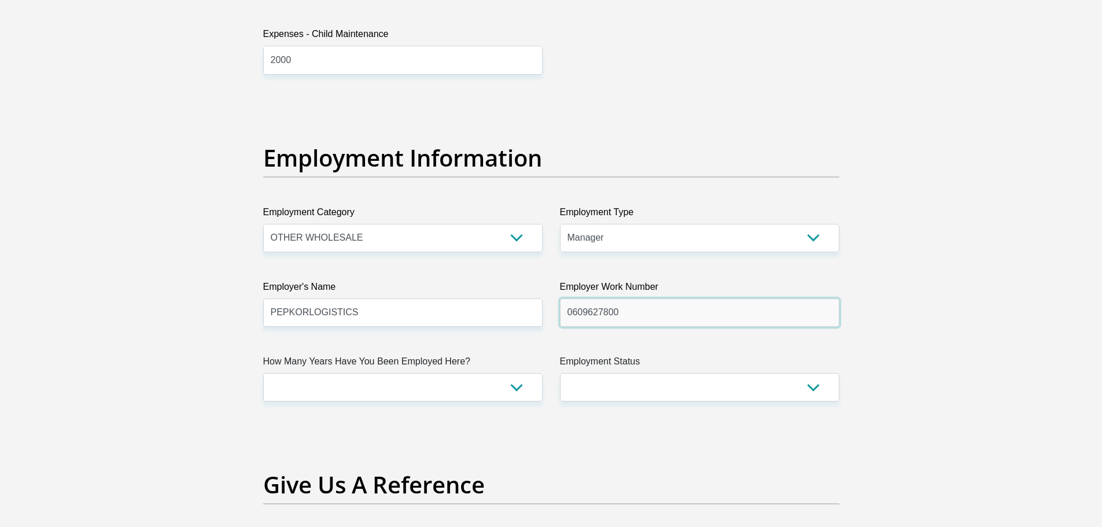
type input "0609627800"
click at [405, 390] on select "less than 1 year 1-3 years 3-5 years 5+ years" at bounding box center [402, 387] width 279 height 28
select select "48"
click at [263, 373] on select "less than 1 year 1-3 years 3-5 years 5+ years" at bounding box center [402, 387] width 279 height 28
click at [607, 381] on select "Permanent/Full-time Part-time/Casual [DEMOGRAPHIC_DATA] Worker Self-Employed Ho…" at bounding box center [699, 387] width 279 height 28
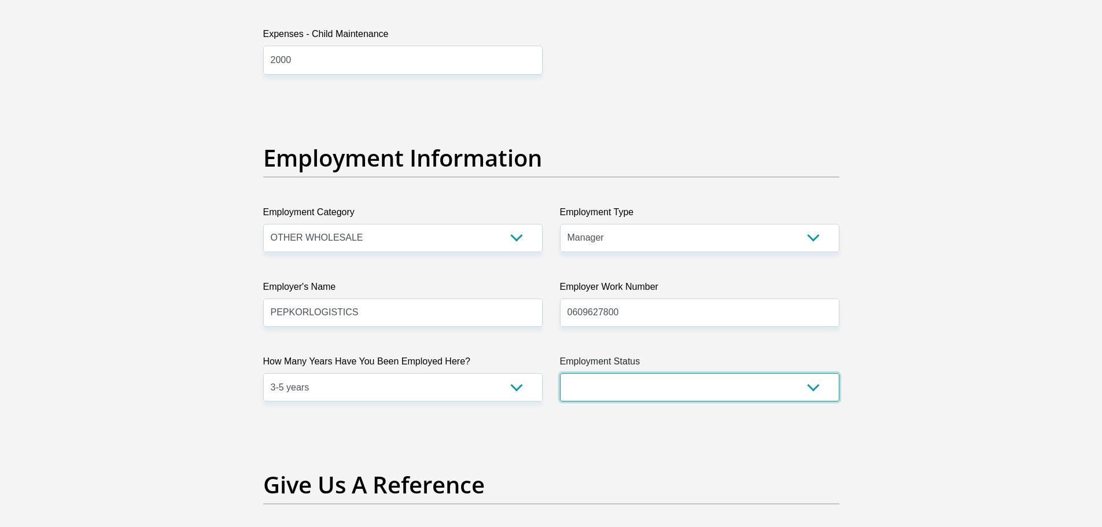
select select "1"
click at [560, 373] on select "Permanent/Full-time Part-time/Casual [DEMOGRAPHIC_DATA] Worker Self-Employed Ho…" at bounding box center [699, 387] width 279 height 28
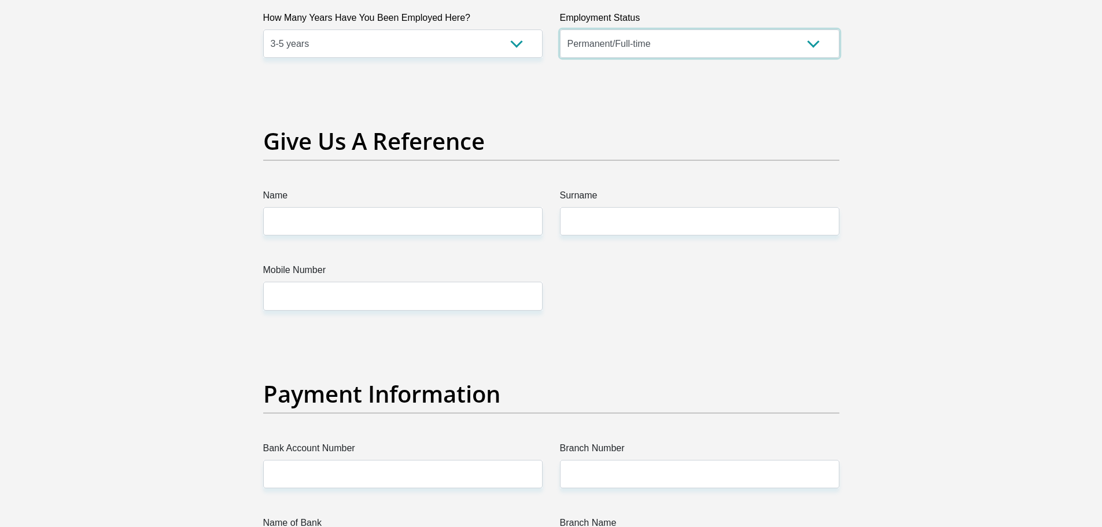
scroll to position [2313, 0]
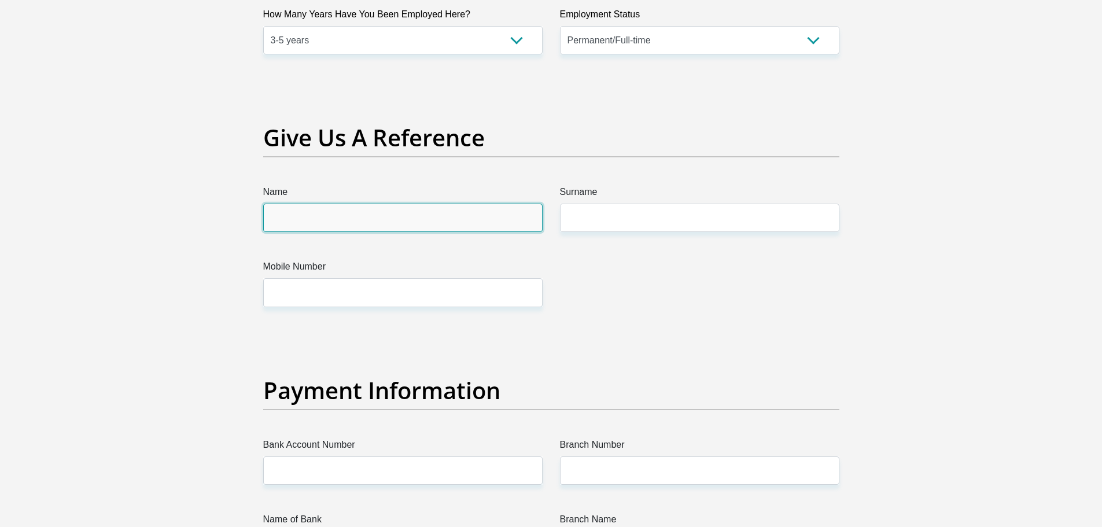
click at [438, 220] on input "Name" at bounding box center [402, 218] width 279 height 28
type input "[PERSON_NAME]"
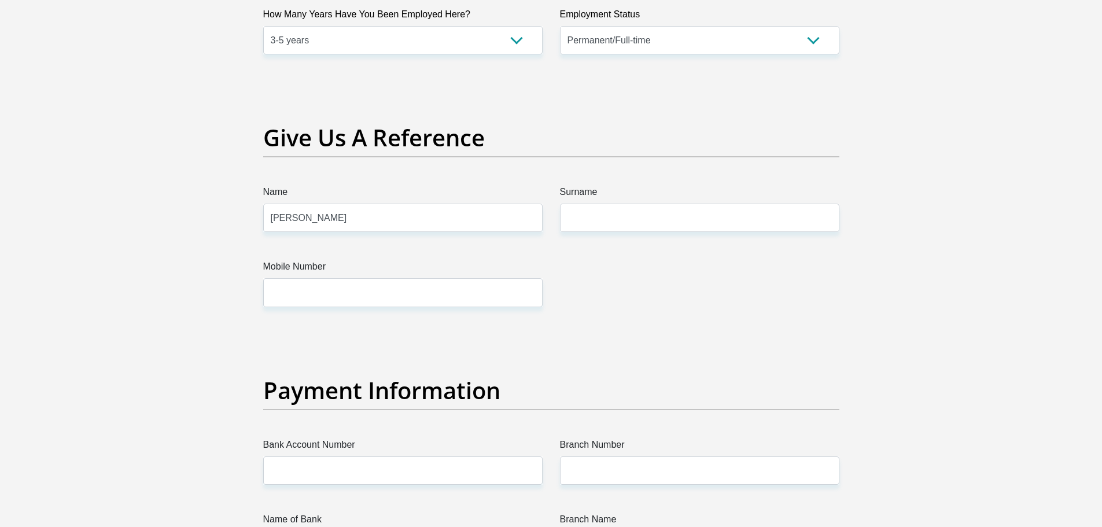
type input "DE [PERSON_NAME]"
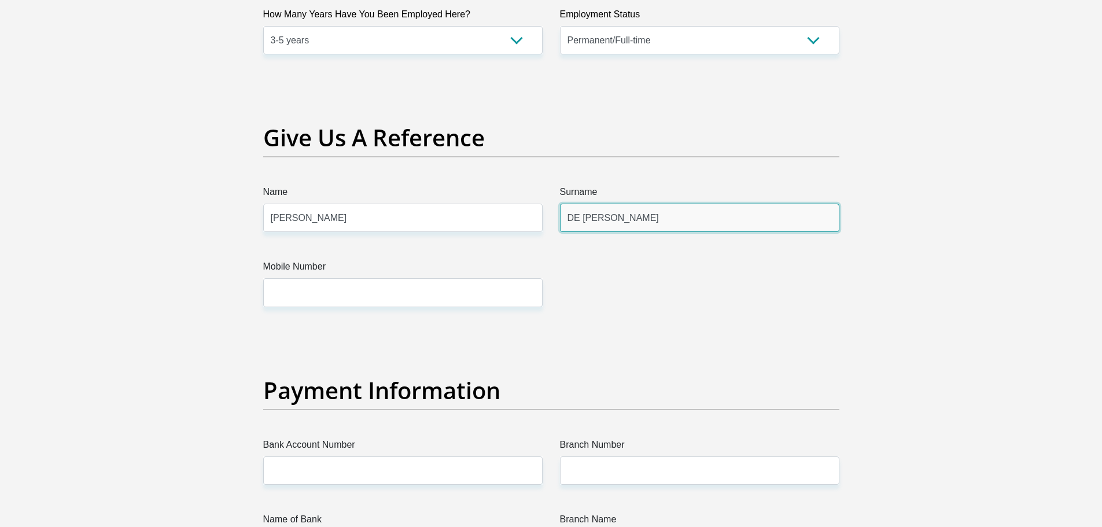
type input "0609627800"
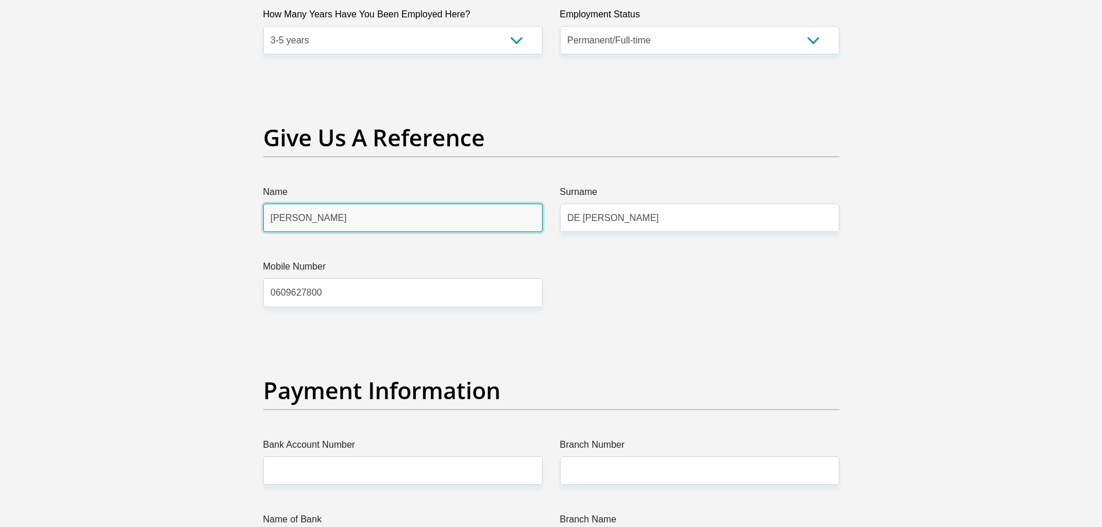
scroll to position [2327, 0]
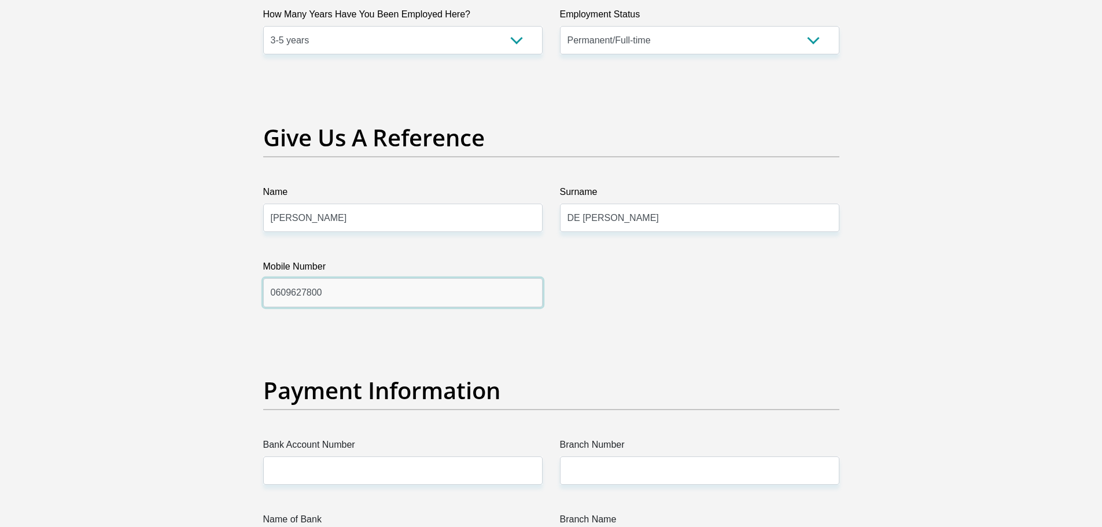
click at [412, 298] on input "0609627800" at bounding box center [402, 292] width 279 height 28
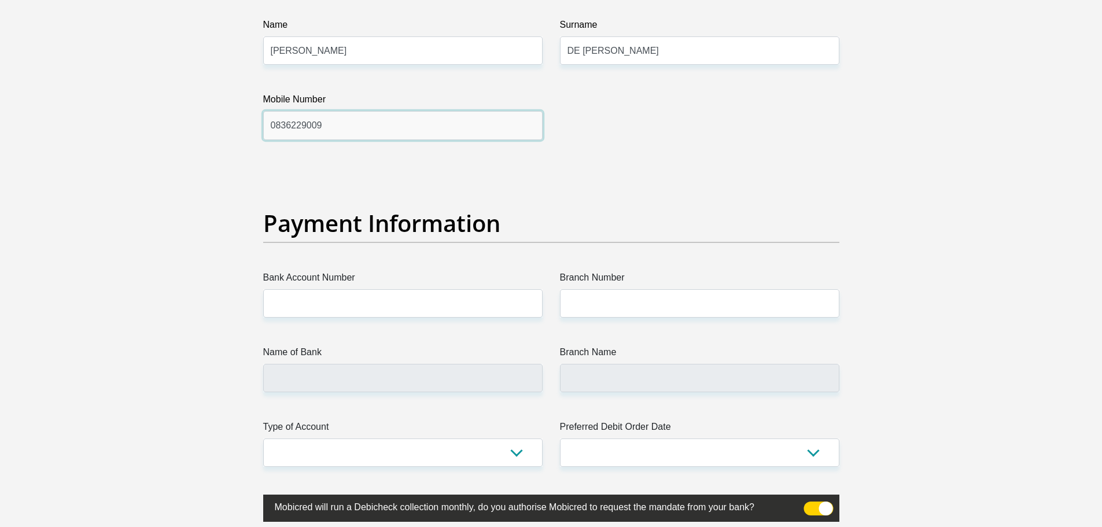
scroll to position [2500, 0]
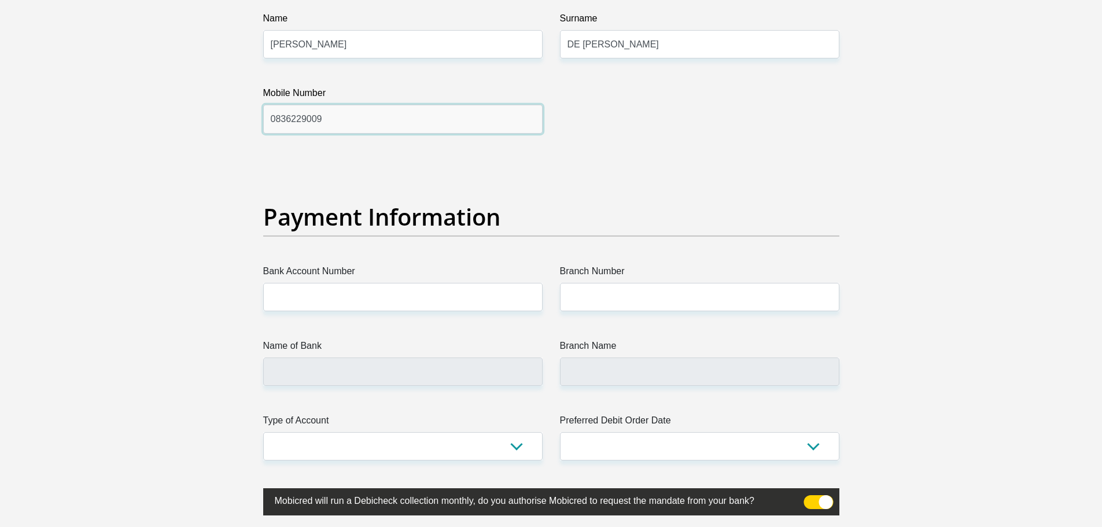
type input "0836229009"
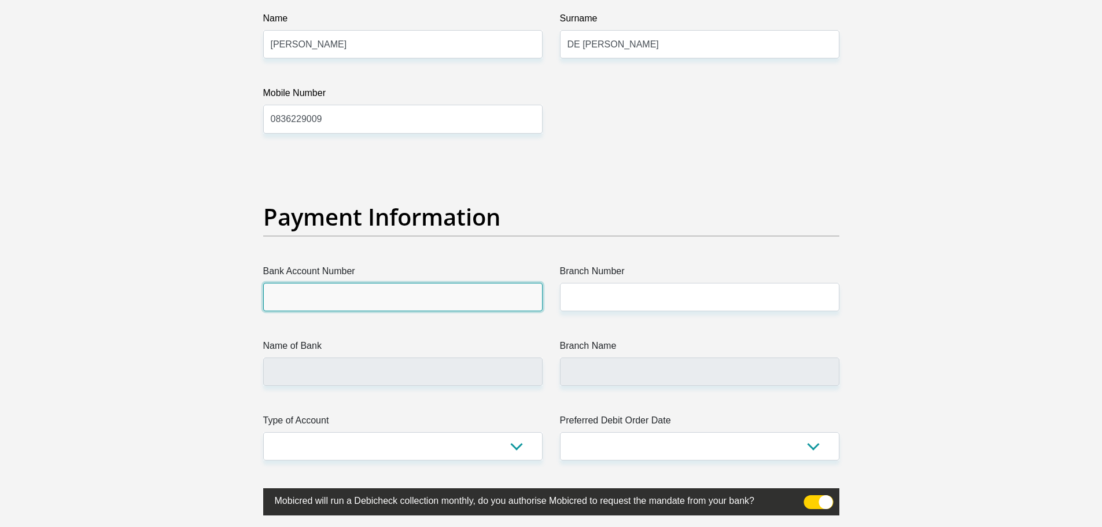
click at [392, 298] on input "Bank Account Number" at bounding box center [402, 297] width 279 height 28
type input "63105271687"
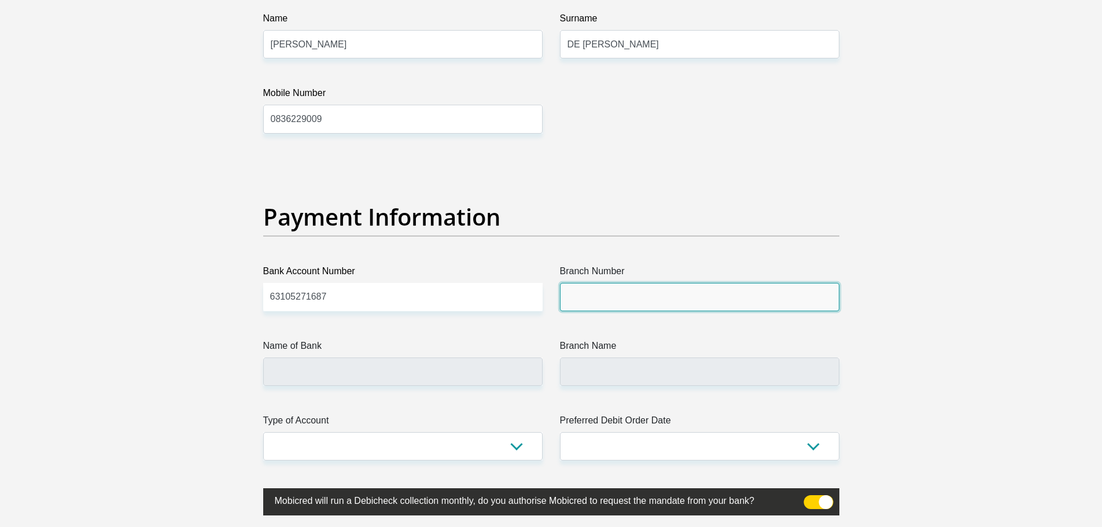
click at [649, 298] on input "Branch Number" at bounding box center [699, 297] width 279 height 28
type input "250655"
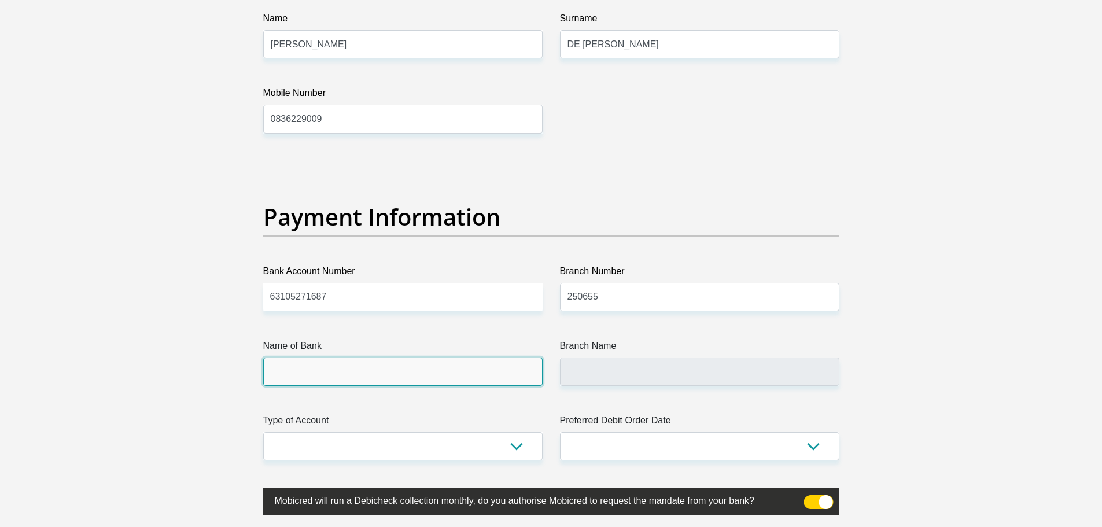
click at [454, 373] on input "Name of Bank" at bounding box center [402, 371] width 279 height 28
click at [431, 368] on input "Name of Bank" at bounding box center [402, 371] width 279 height 28
type input "FIRSTRAND BANK"
type input "BRANCH 560"
click at [594, 361] on input "BRANCH 560" at bounding box center [699, 371] width 279 height 28
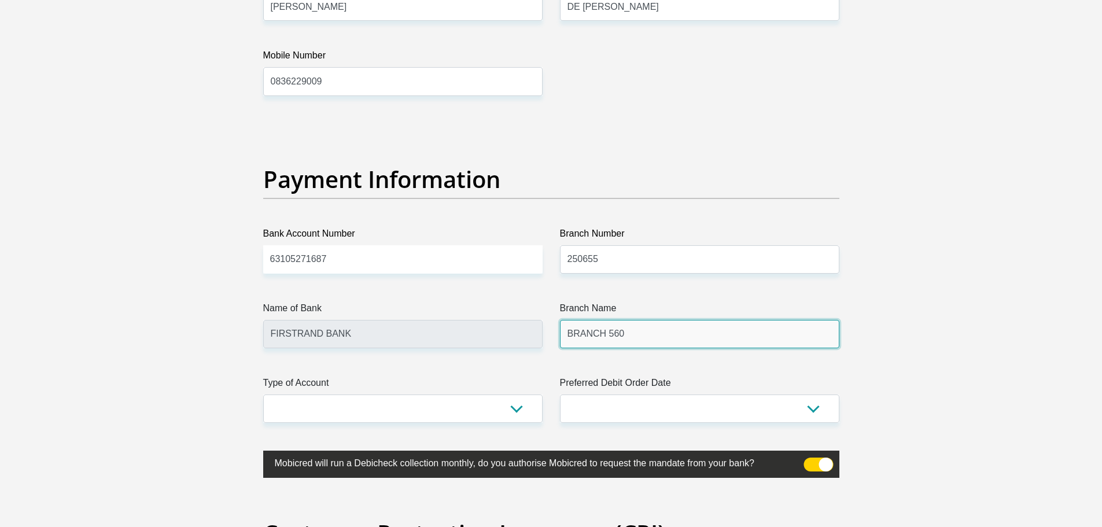
scroll to position [2558, 0]
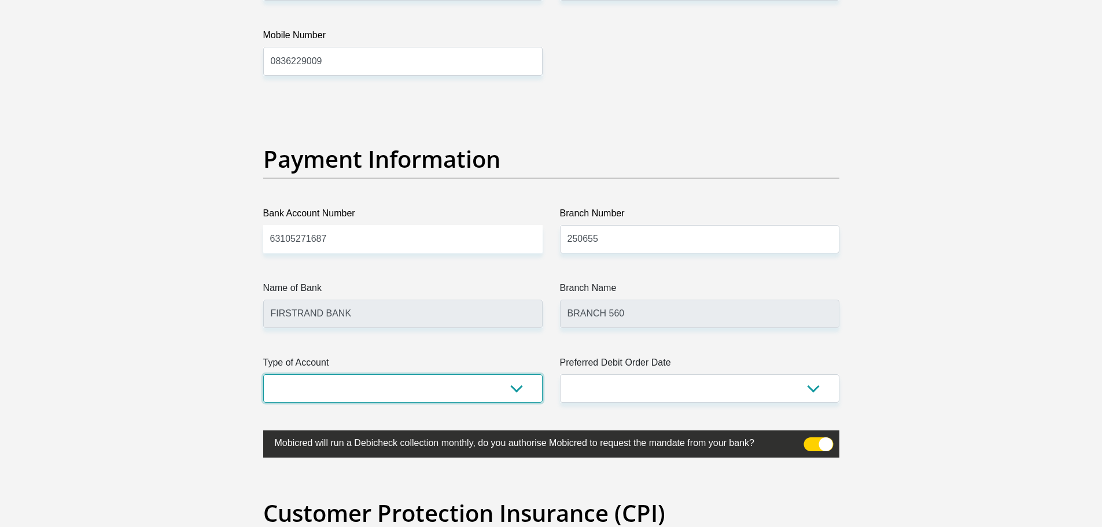
click at [496, 391] on select "Cheque Savings" at bounding box center [402, 388] width 279 height 28
select select "CUR"
click at [263, 374] on select "Cheque Savings" at bounding box center [402, 388] width 279 height 28
click at [710, 391] on select "1st 2nd 3rd 4th 5th 7th 18th 19th 20th 21st 22nd 23rd 24th 25th 26th 27th 28th …" at bounding box center [699, 388] width 279 height 28
select select "1"
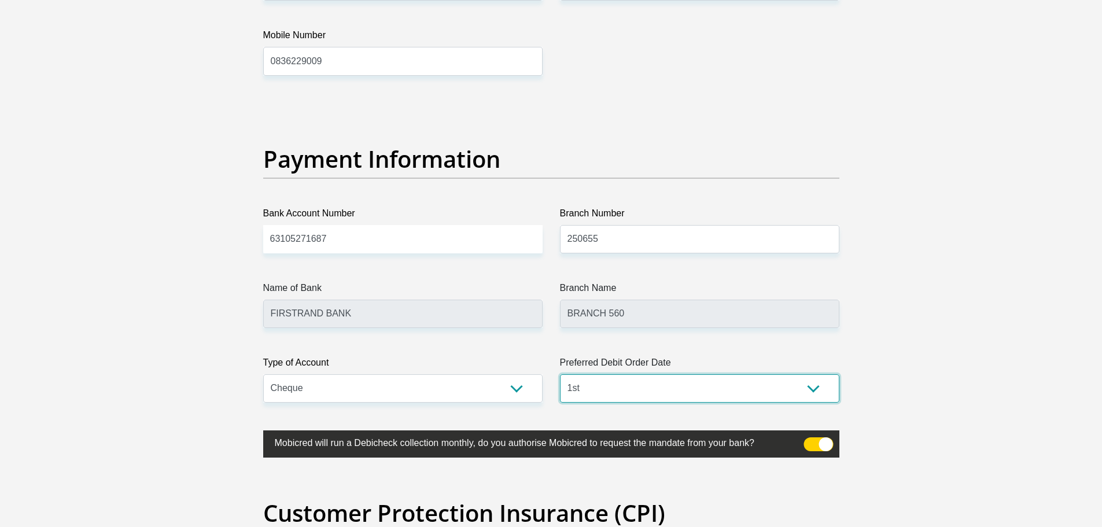
click at [560, 374] on select "1st 2nd 3rd 4th 5th 7th 18th 19th 20th 21st 22nd 23rd 24th 25th 26th 27th 28th …" at bounding box center [699, 388] width 279 height 28
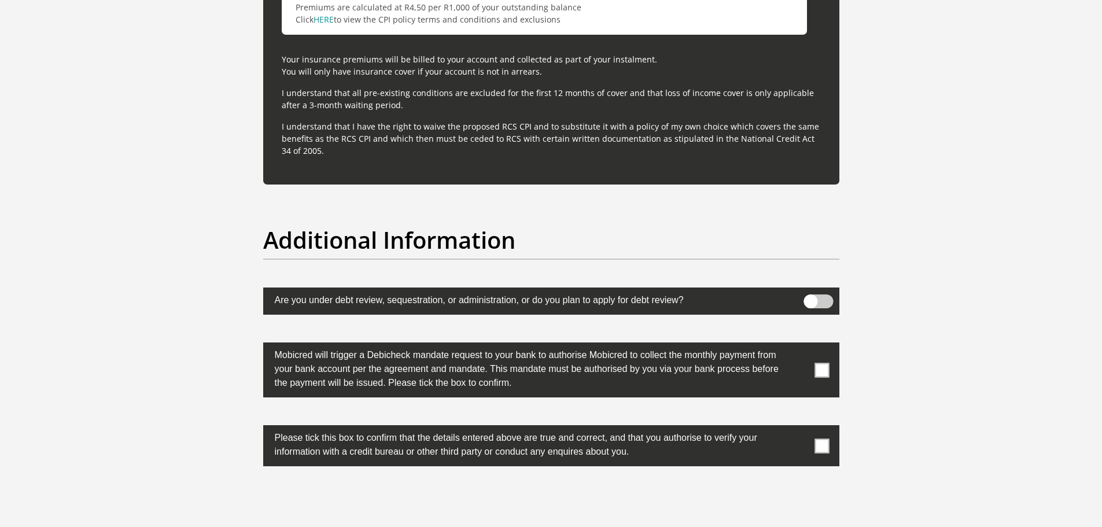
scroll to position [3426, 0]
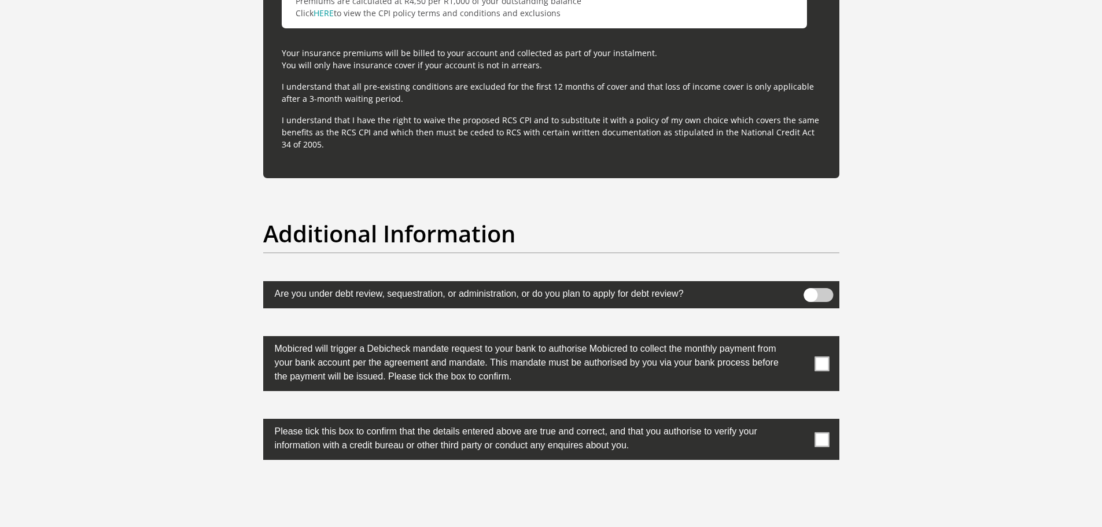
drag, startPoint x: 819, startPoint y: 354, endPoint x: 819, endPoint y: 364, distance: 9.3
click at [818, 356] on label at bounding box center [551, 363] width 576 height 55
click at [820, 364] on span at bounding box center [821, 363] width 14 height 14
click at [799, 339] on input "checkbox" at bounding box center [799, 339] width 0 height 0
click at [819, 440] on span at bounding box center [821, 439] width 14 height 14
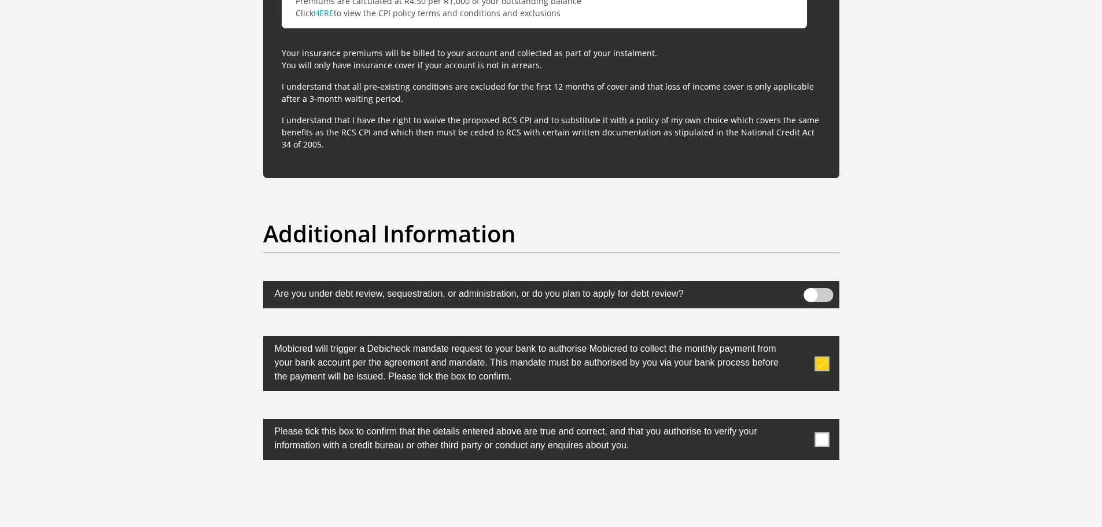
click at [799, 422] on input "checkbox" at bounding box center [799, 422] width 0 height 0
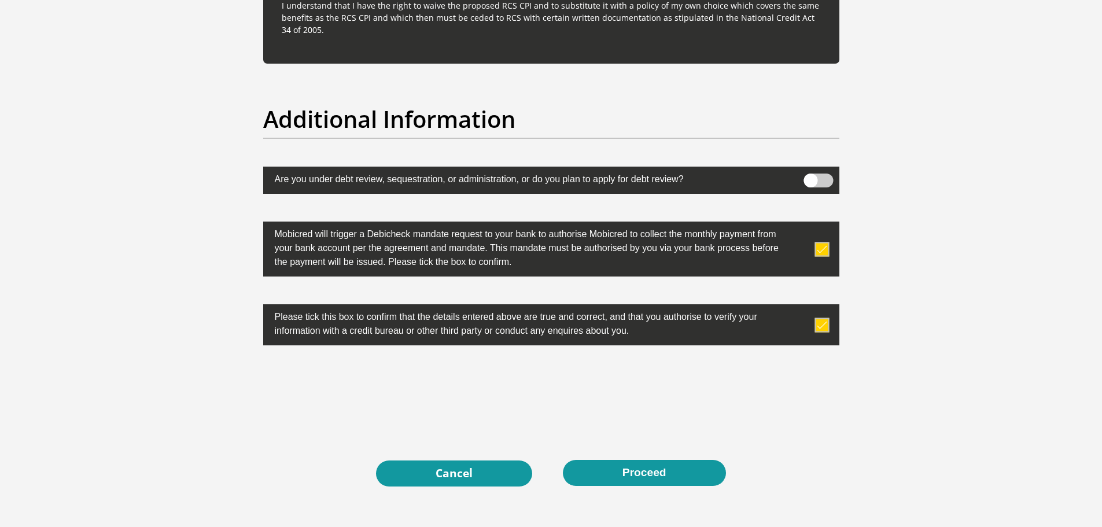
scroll to position [3541, 0]
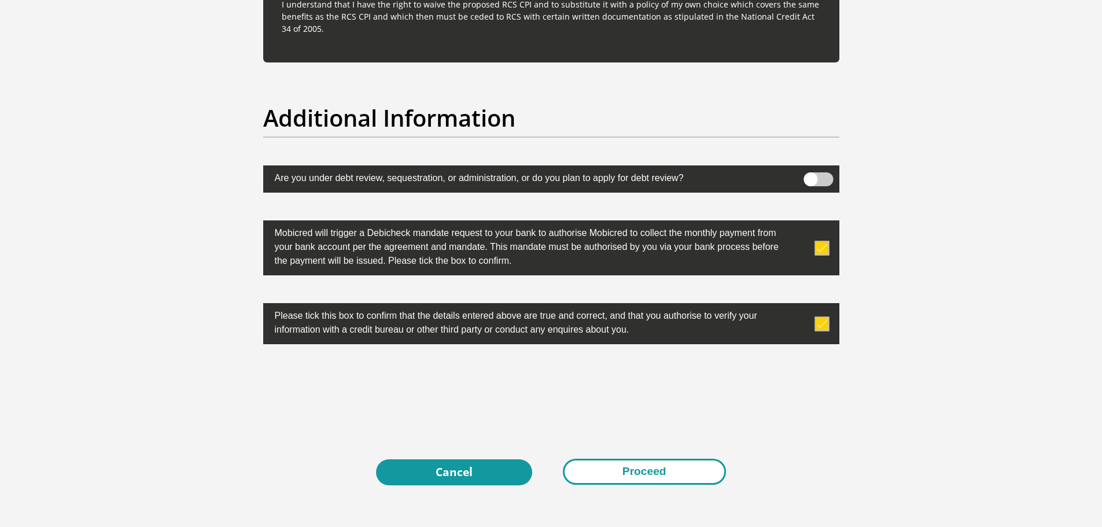
click at [620, 469] on button "Proceed" at bounding box center [644, 472] width 163 height 26
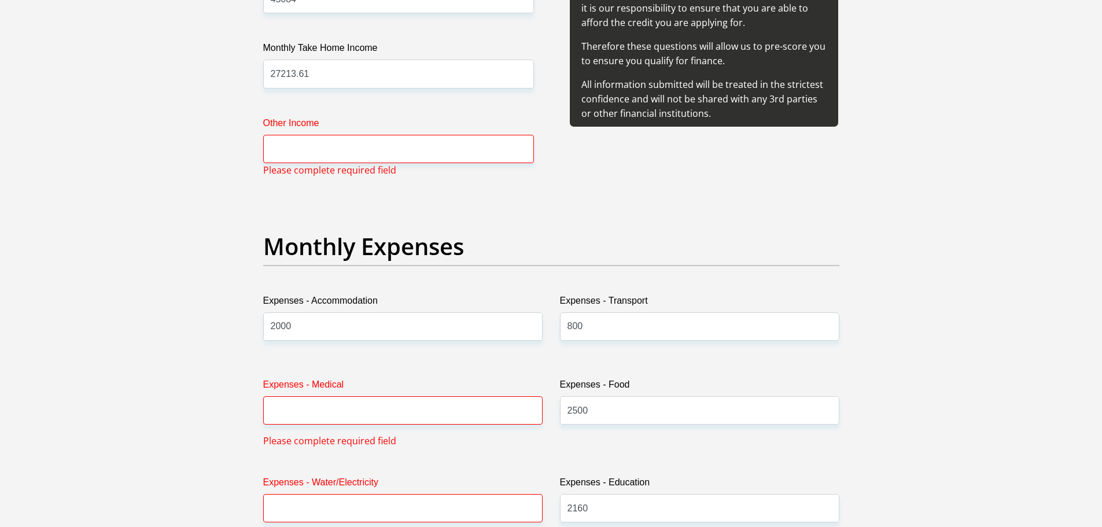
scroll to position [1438, 0]
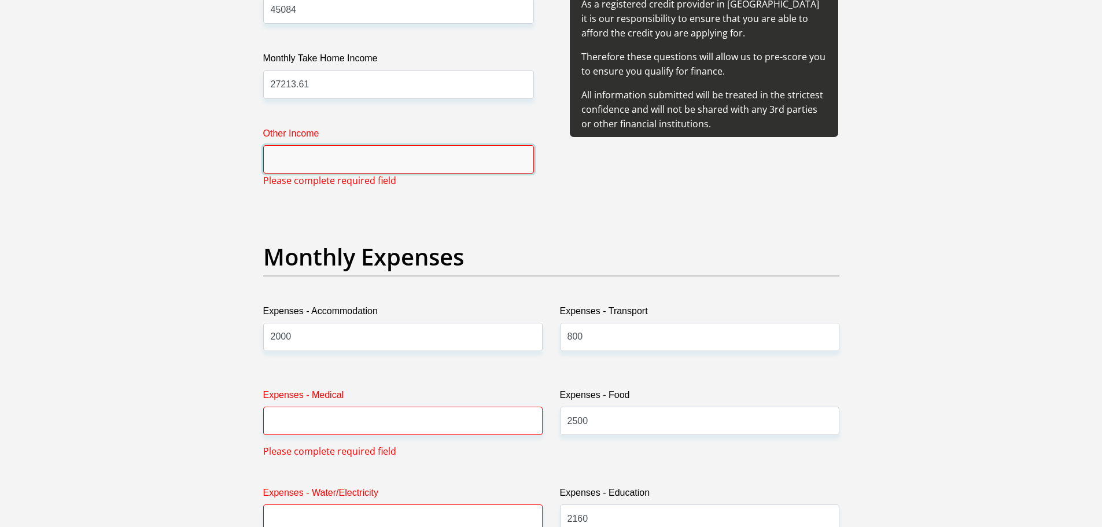
click at [363, 158] on input "Other Income" at bounding box center [398, 159] width 271 height 28
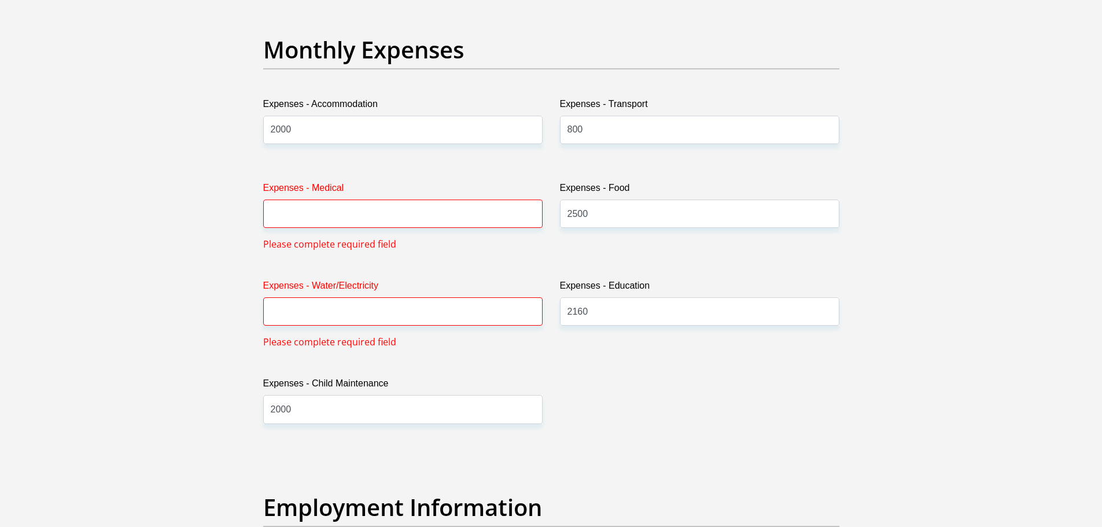
scroll to position [1669, 0]
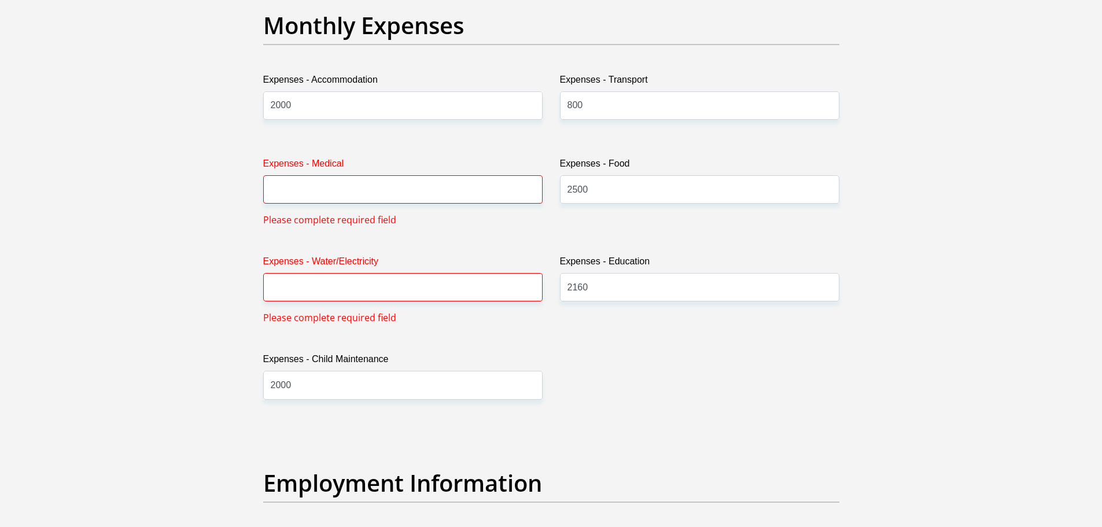
type input "0"
click at [336, 180] on input "Expenses - Medical" at bounding box center [402, 189] width 279 height 28
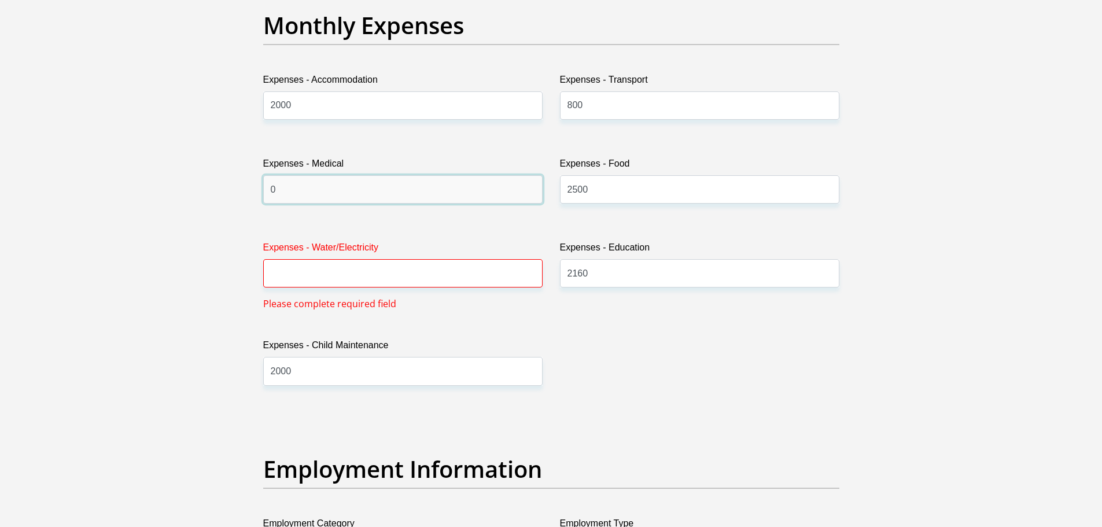
type input "0"
click at [342, 279] on input "Expenses - Water/Electricity" at bounding box center [402, 273] width 279 height 28
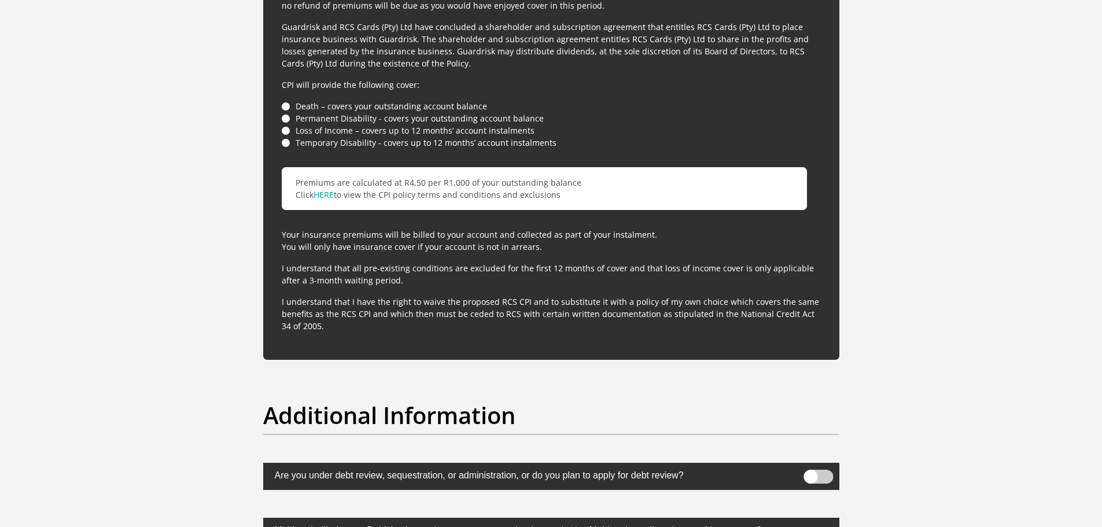
scroll to position [3622, 0]
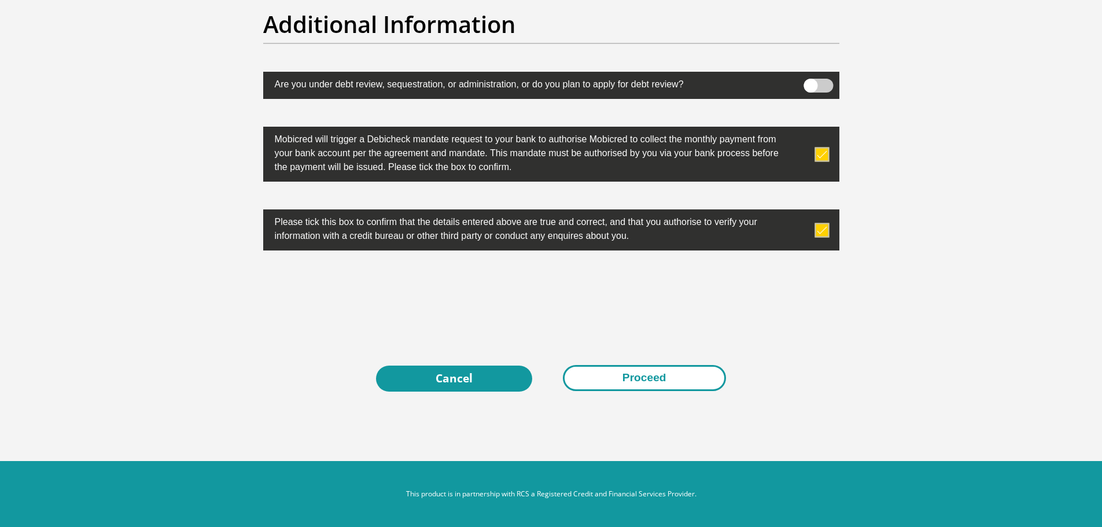
type input "0"
click at [613, 382] on button "Proceed" at bounding box center [644, 378] width 163 height 26
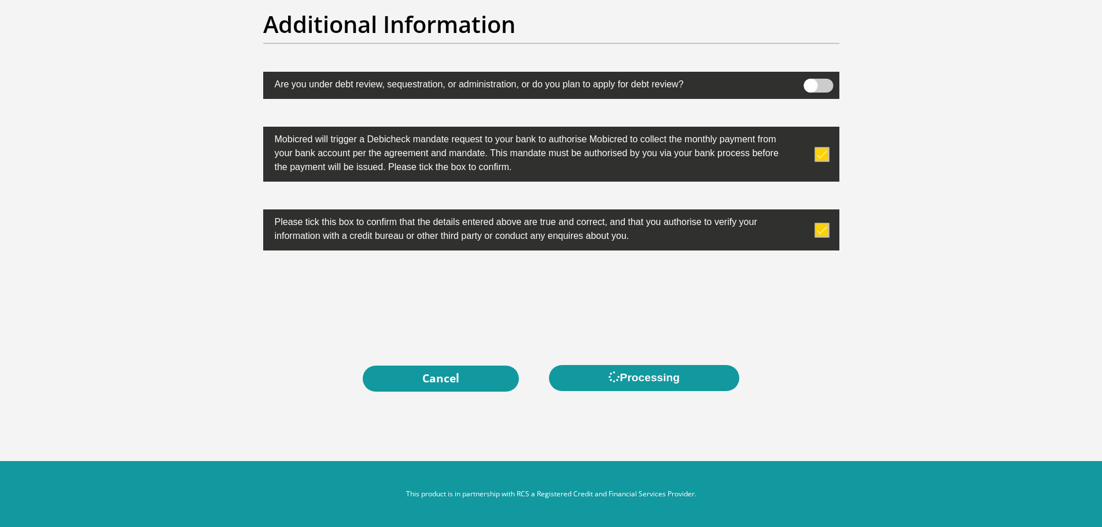
scroll to position [0, 0]
